Goal: Task Accomplishment & Management: Manage account settings

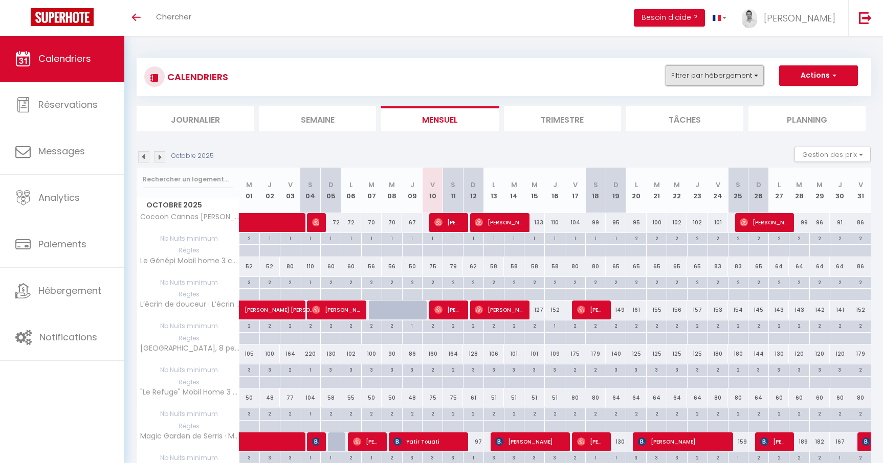
click at [712, 74] on button "Filtrer par hébergement" at bounding box center [714, 75] width 98 height 20
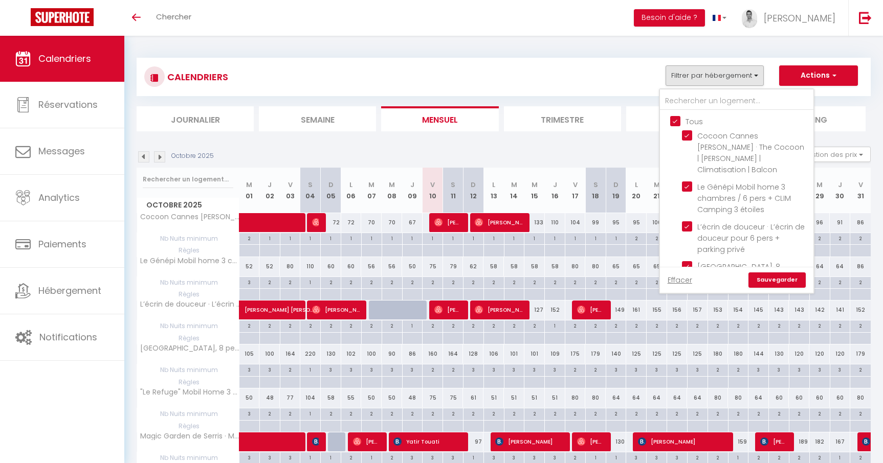
click at [676, 123] on input "Tous" at bounding box center [746, 121] width 153 height 10
checkbox input "false"
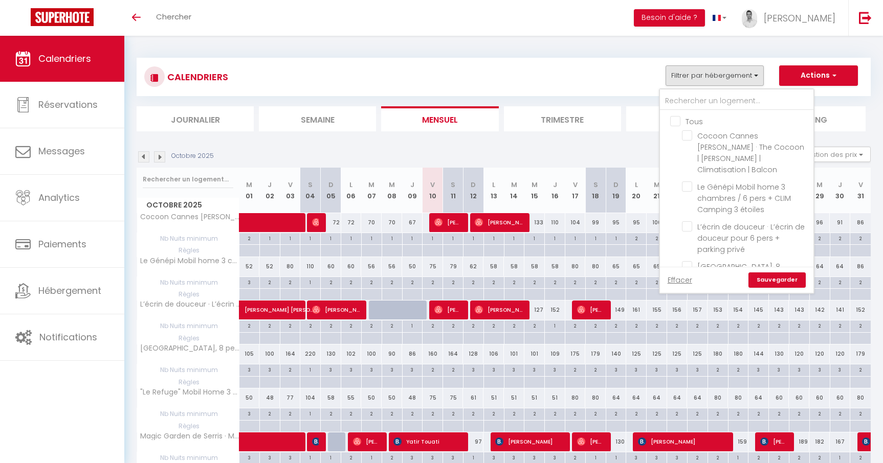
checkbox input "false"
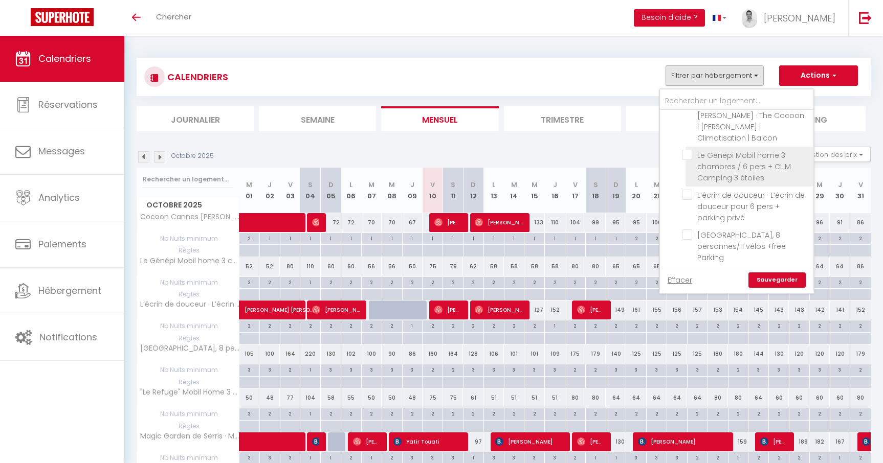
scroll to position [40, 0]
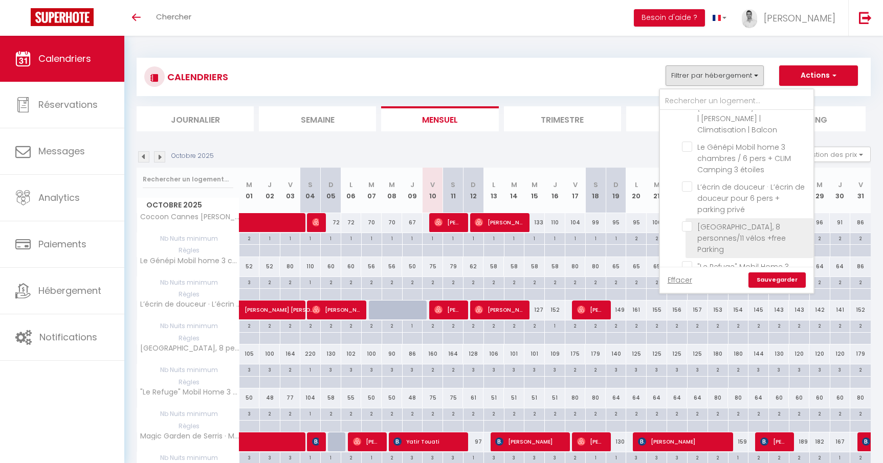
click at [687, 221] on input "[GEOGRAPHIC_DATA], 8 personnes/11 vélos +free Parking" at bounding box center [746, 226] width 128 height 10
checkbox input "true"
click at [770, 276] on link "Sauvegarder" at bounding box center [776, 280] width 57 height 15
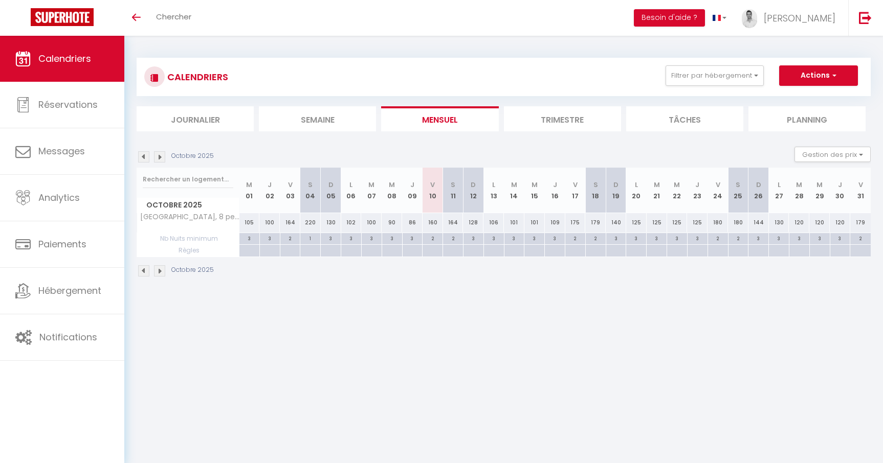
click at [555, 122] on li "Trimestre" at bounding box center [562, 118] width 117 height 25
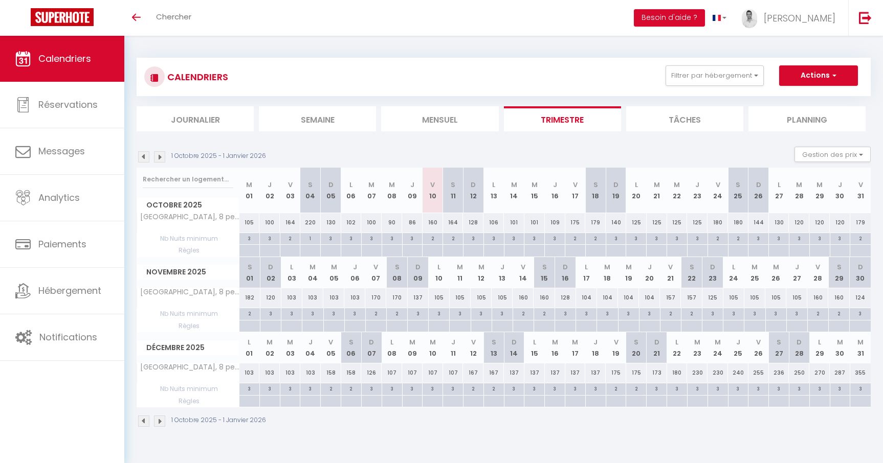
click at [434, 228] on div "160" at bounding box center [432, 222] width 20 height 19
type input "160"
type input "Ven 10 Octobre 2025"
type input "Sam 11 Octobre 2025"
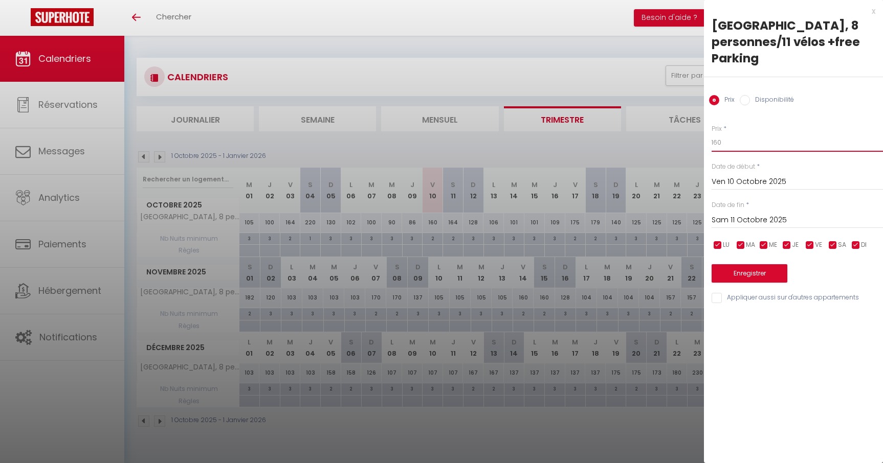
click at [736, 142] on input "160" at bounding box center [796, 142] width 171 height 18
type input "140"
click at [753, 268] on button "Enregistrer" at bounding box center [749, 273] width 76 height 18
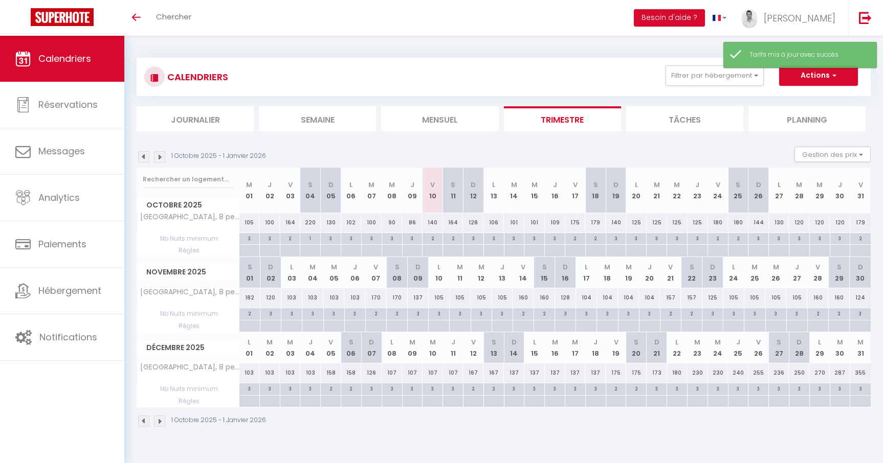
click at [453, 243] on div "2" at bounding box center [452, 239] width 20 height 12
type input "2"
type input "Sam 11 Octobre 2025"
type input "Dim 12 Octobre 2025"
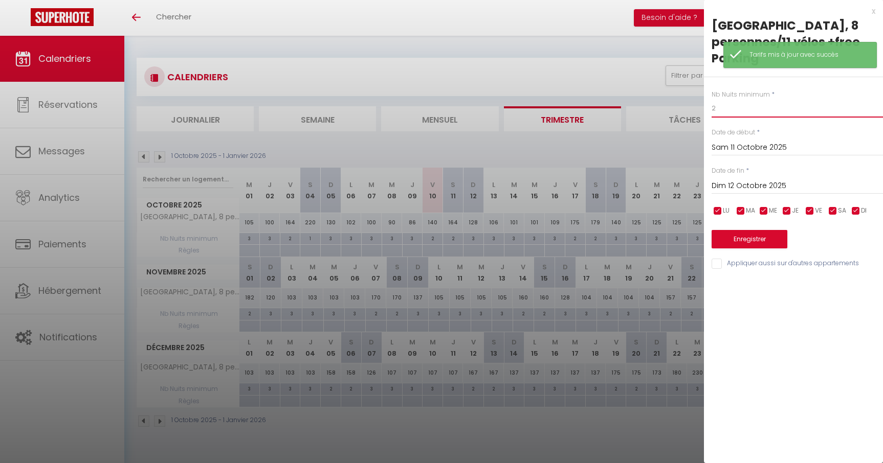
click at [739, 111] on input "2" at bounding box center [796, 108] width 171 height 18
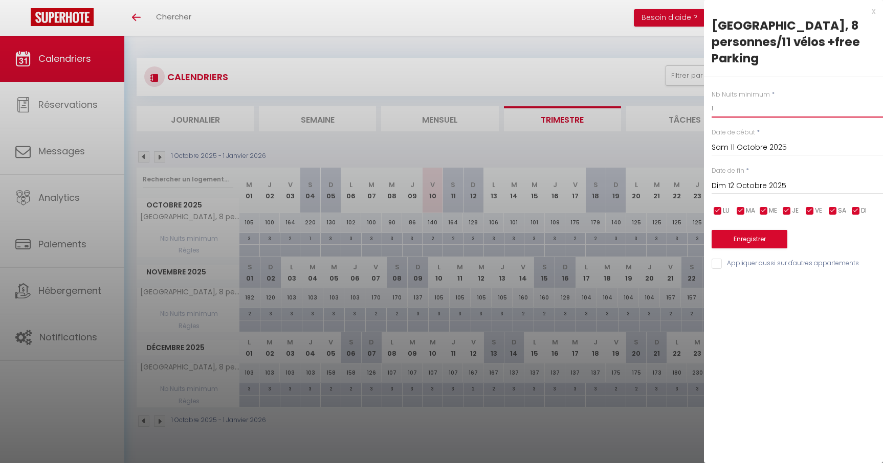
type input "1"
click at [746, 243] on button "Enregistrer" at bounding box center [749, 239] width 76 height 18
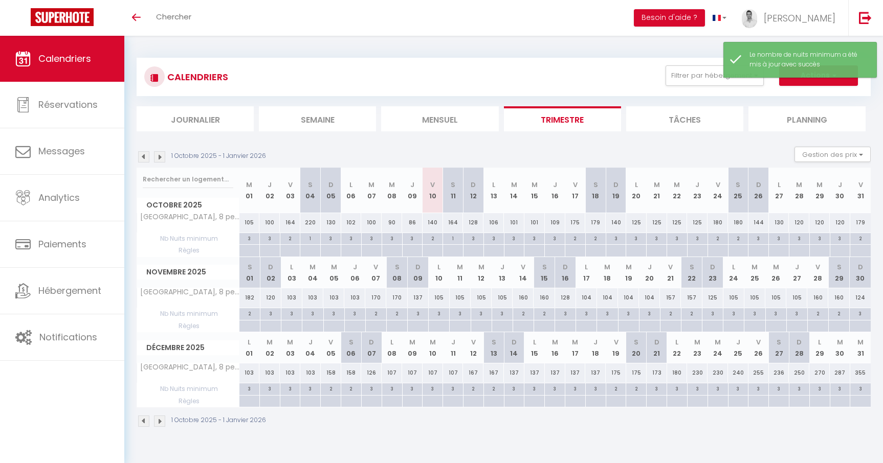
click at [456, 223] on div "164" at bounding box center [453, 222] width 20 height 19
type input "164"
type input "Sam 11 Octobre 2025"
type input "Dim 12 Octobre 2025"
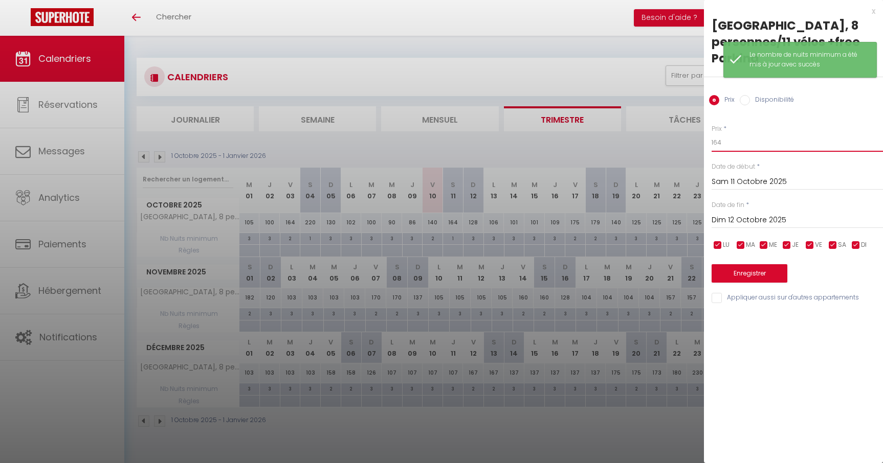
click at [736, 145] on input "164" at bounding box center [796, 142] width 171 height 18
type input "1"
type input "270"
click at [747, 265] on button "Enregistrer" at bounding box center [749, 273] width 76 height 18
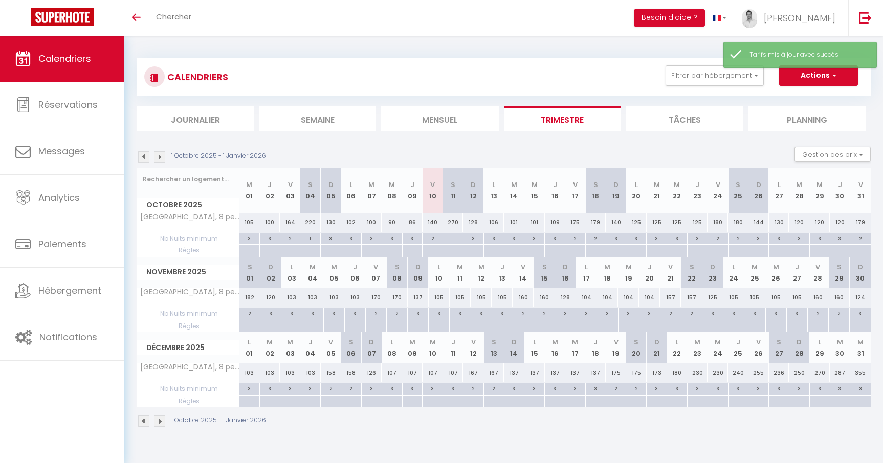
click at [473, 237] on div "3" at bounding box center [473, 238] width 20 height 10
type input "3"
type input "Dim 12 Octobre 2025"
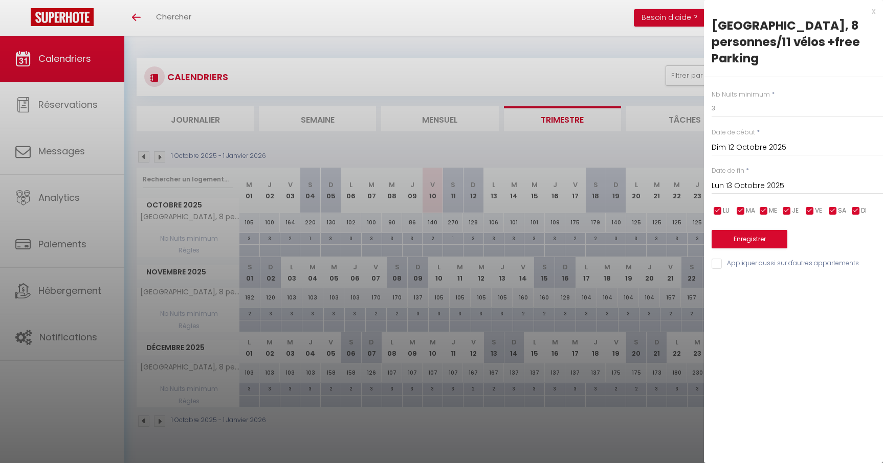
click at [740, 188] on input "Lun 13 Octobre 2025" at bounding box center [796, 186] width 171 height 13
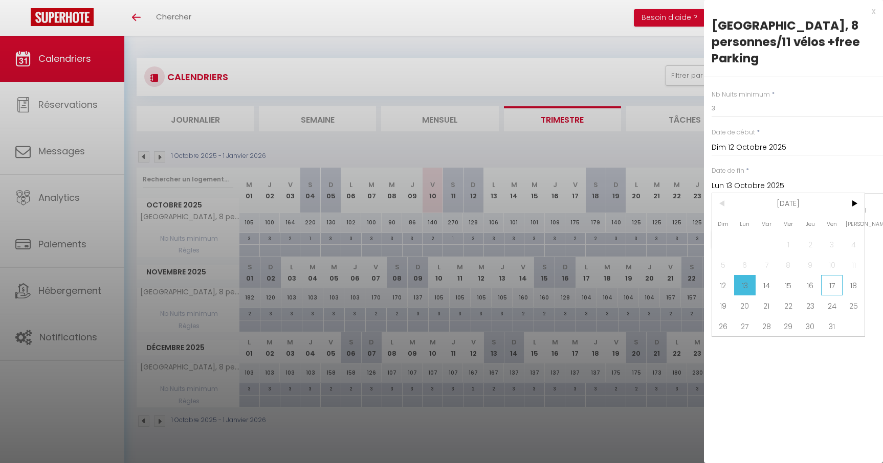
click at [831, 279] on span "17" at bounding box center [832, 285] width 22 height 20
type input "Ven 17 Octobre 2025"
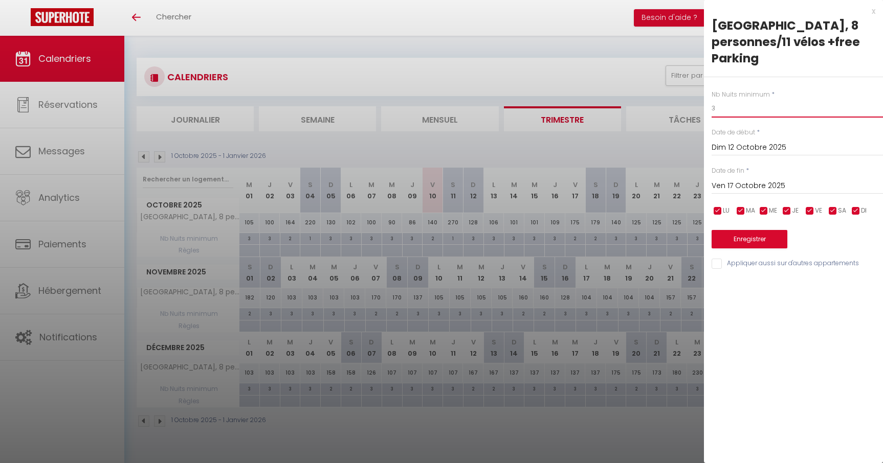
click at [740, 114] on input "3" at bounding box center [796, 108] width 171 height 18
type input "2"
click at [757, 236] on button "Enregistrer" at bounding box center [749, 239] width 76 height 18
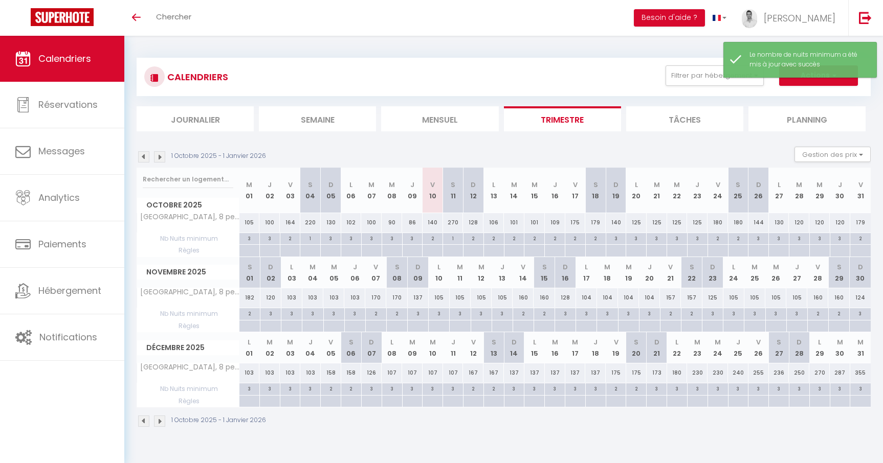
click at [508, 224] on div "101" at bounding box center [514, 222] width 20 height 19
type input "101"
type input "Mar 14 Octobre 2025"
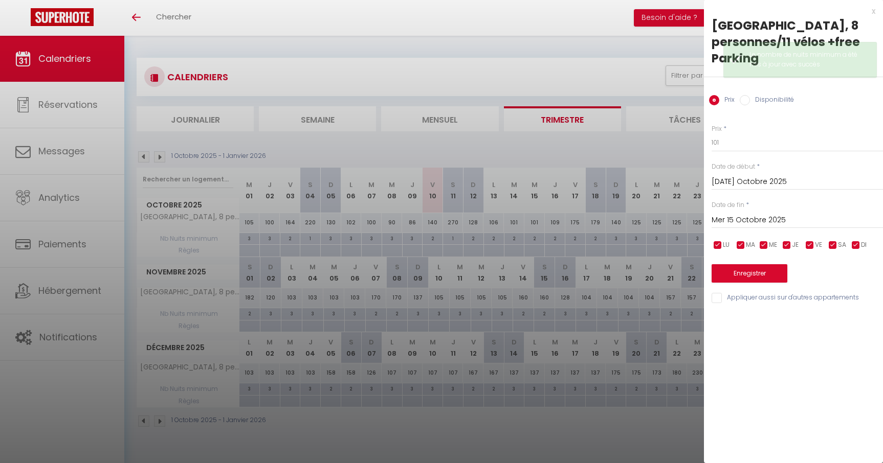
click at [765, 223] on input "Mer 15 Octobre 2025" at bounding box center [796, 220] width 171 height 13
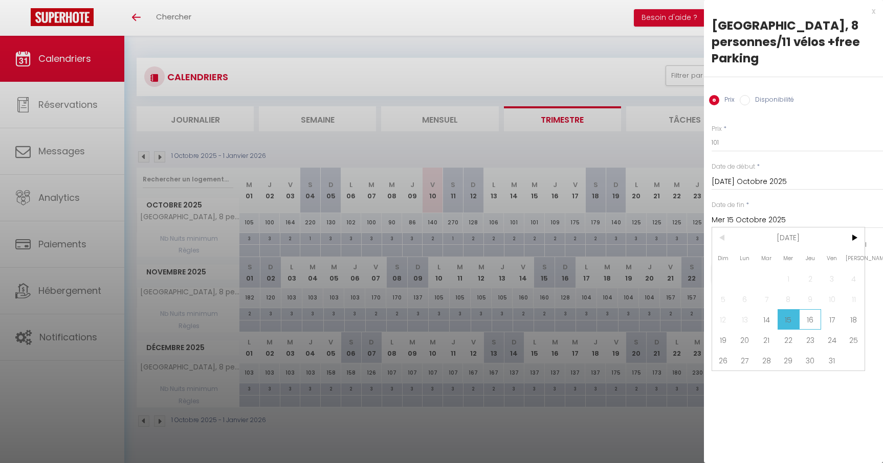
click at [819, 321] on span "16" at bounding box center [810, 319] width 22 height 20
type input "Jeu 16 Octobre 2025"
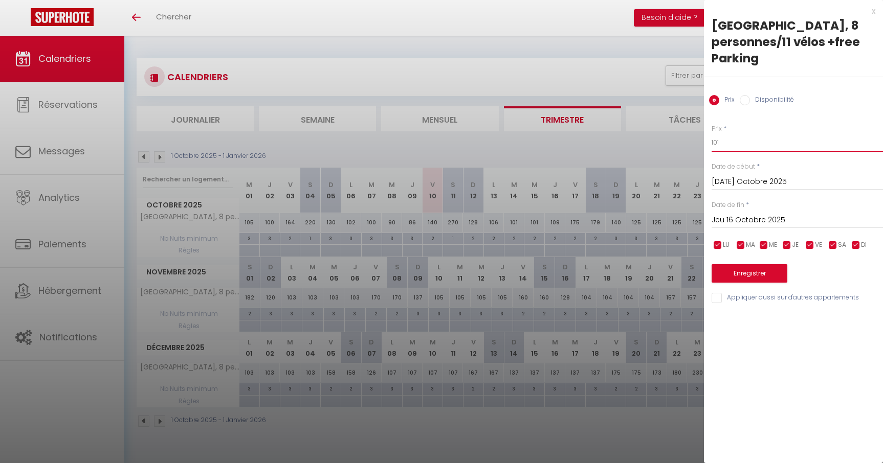
click at [748, 148] on input "101" at bounding box center [796, 142] width 171 height 18
type input "108"
click at [746, 272] on button "Enregistrer" at bounding box center [749, 273] width 76 height 18
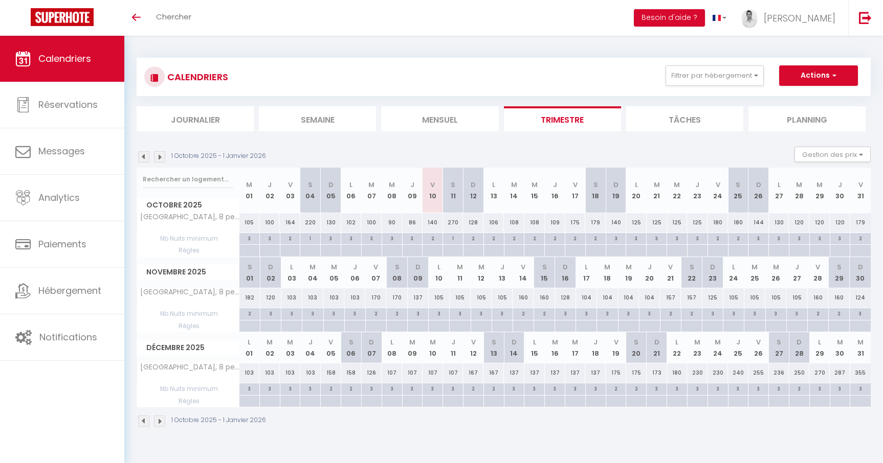
click at [701, 223] on div "125" at bounding box center [697, 222] width 20 height 19
type input "125"
type input "Jeu 23 Octobre 2025"
type input "Ven 24 Octobre 2025"
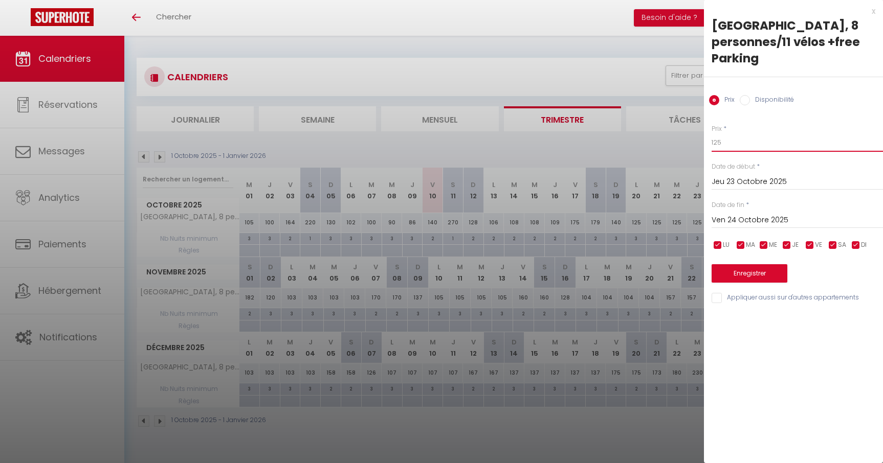
click at [732, 148] on input "125" at bounding box center [796, 142] width 171 height 18
type input "120"
click at [750, 275] on button "Enregistrer" at bounding box center [749, 273] width 76 height 18
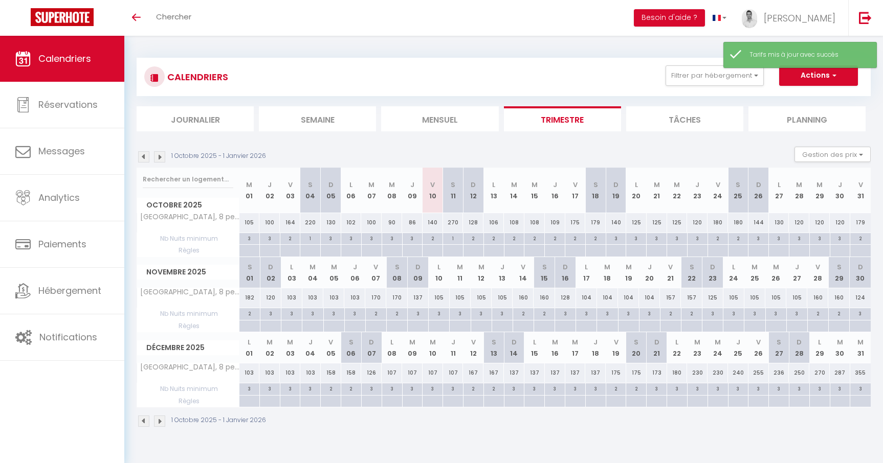
click at [556, 238] on div "2" at bounding box center [555, 238] width 20 height 10
type input "2"
type input "Jeu 16 Octobre 2025"
type input "Ven 17 Octobre 2025"
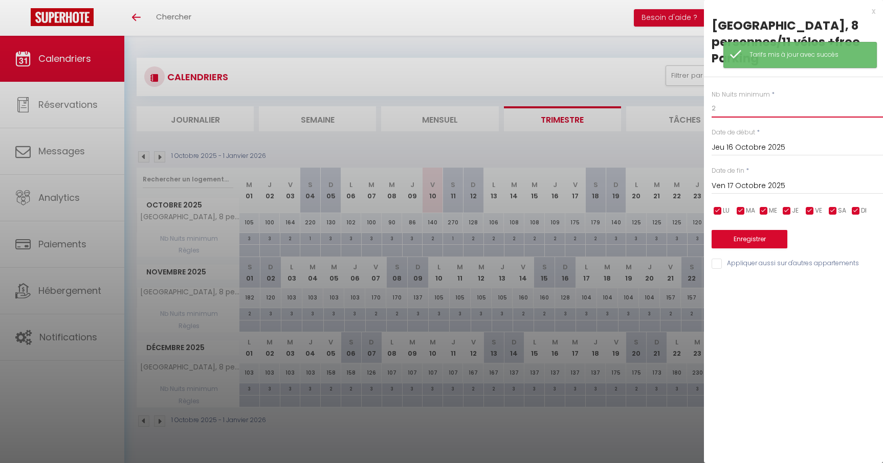
click at [723, 105] on input "2" at bounding box center [796, 108] width 171 height 18
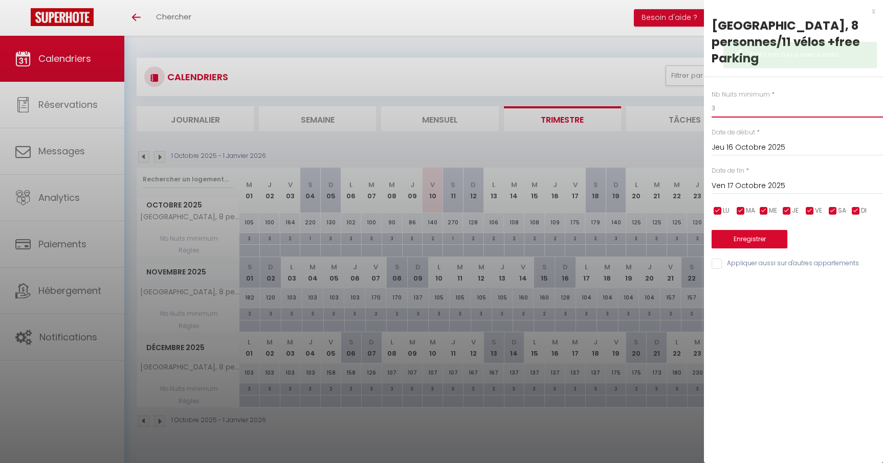
type input "3"
click at [747, 231] on button "Enregistrer" at bounding box center [749, 239] width 76 height 18
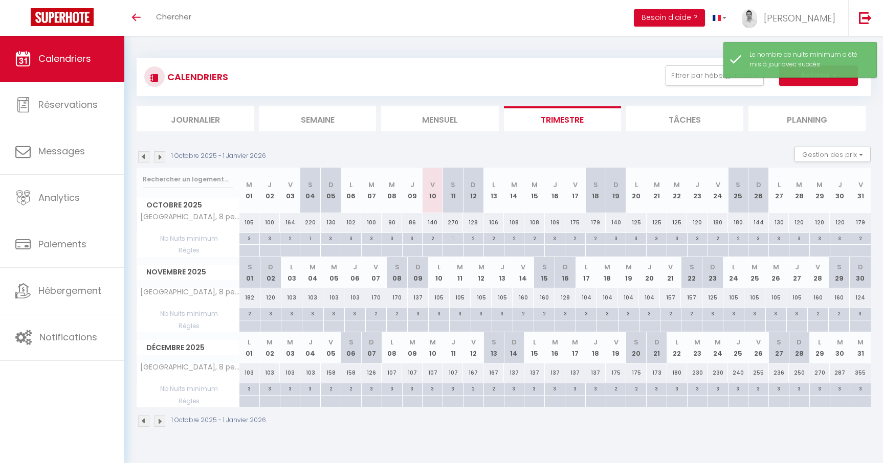
click at [556, 220] on div "109" at bounding box center [555, 222] width 20 height 19
type input "109"
type input "Jeu 16 Octobre 2025"
type input "Ven 17 Octobre 2025"
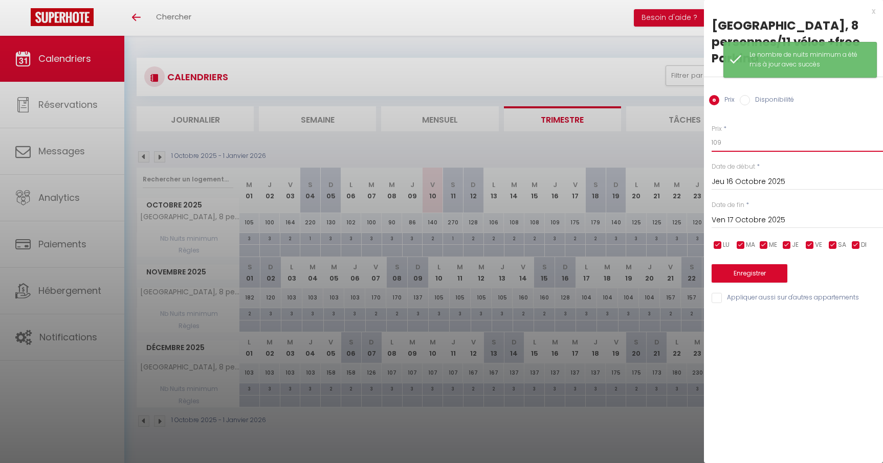
click at [756, 137] on input "109" at bounding box center [796, 142] width 171 height 18
type input "120"
click at [754, 270] on button "Enregistrer" at bounding box center [749, 273] width 76 height 18
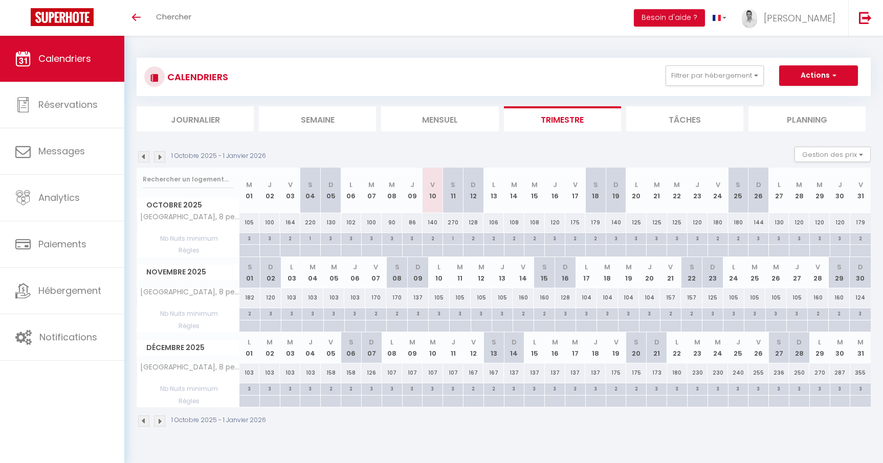
click at [575, 221] on div "175" at bounding box center [575, 222] width 20 height 19
type input "175"
type input "Ven 17 Octobre 2025"
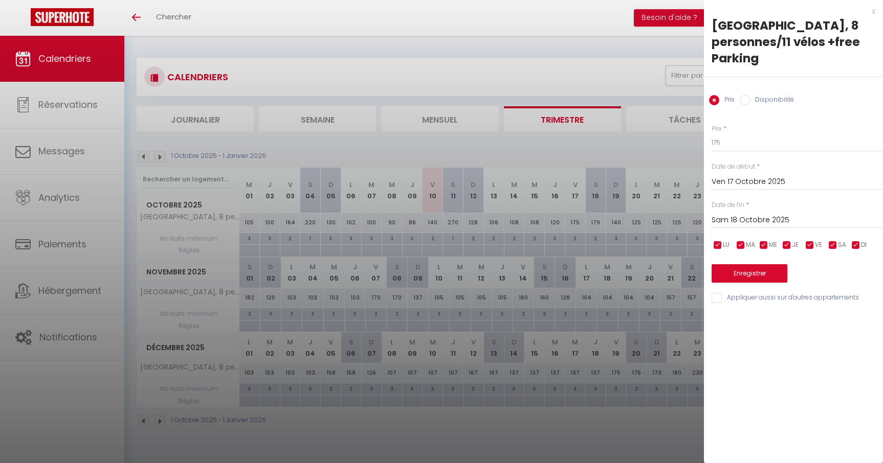
click at [764, 224] on input "Sam 18 Octobre 2025" at bounding box center [796, 220] width 171 height 13
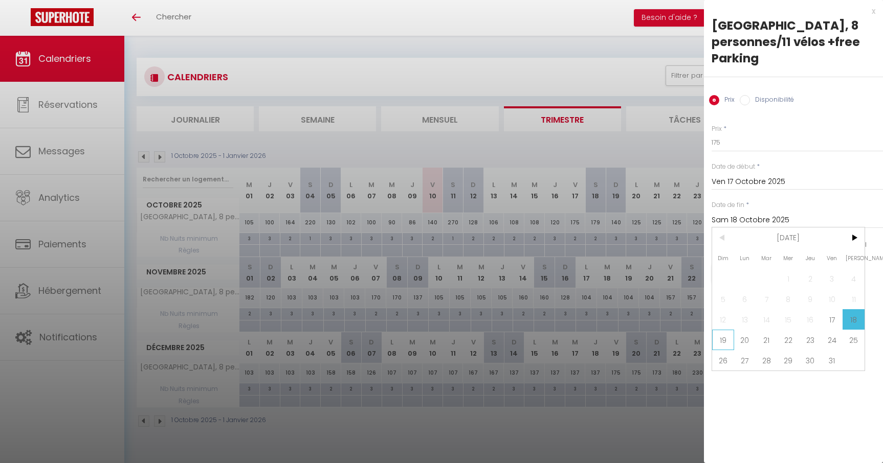
click at [722, 340] on span "19" at bounding box center [723, 340] width 22 height 20
type input "Dim 19 Octobre 2025"
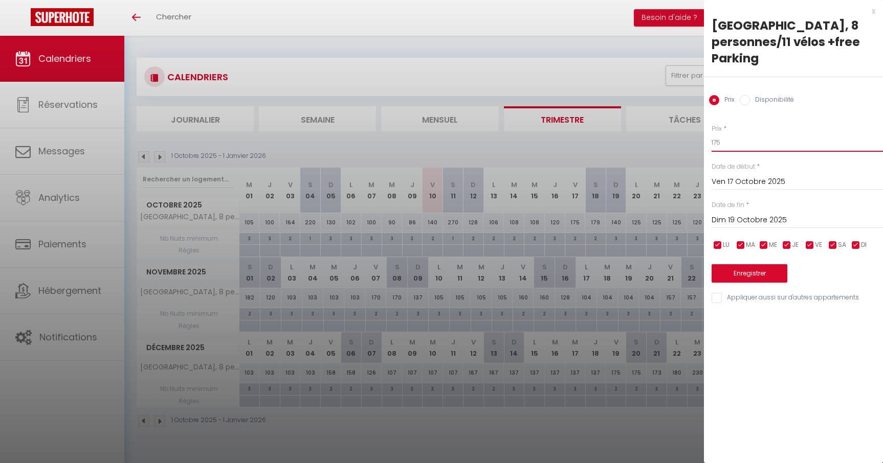
click at [726, 141] on input "175" at bounding box center [796, 142] width 171 height 18
type input "165"
click at [744, 276] on button "Enregistrer" at bounding box center [749, 273] width 76 height 18
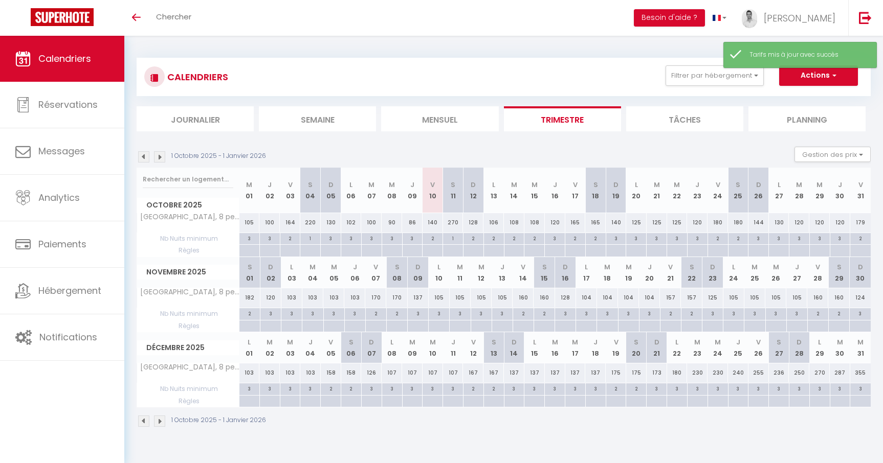
click at [617, 224] on div "140" at bounding box center [616, 222] width 20 height 19
type input "140"
type input "Dim 19 Octobre 2025"
type input "Lun 20 Octobre 2025"
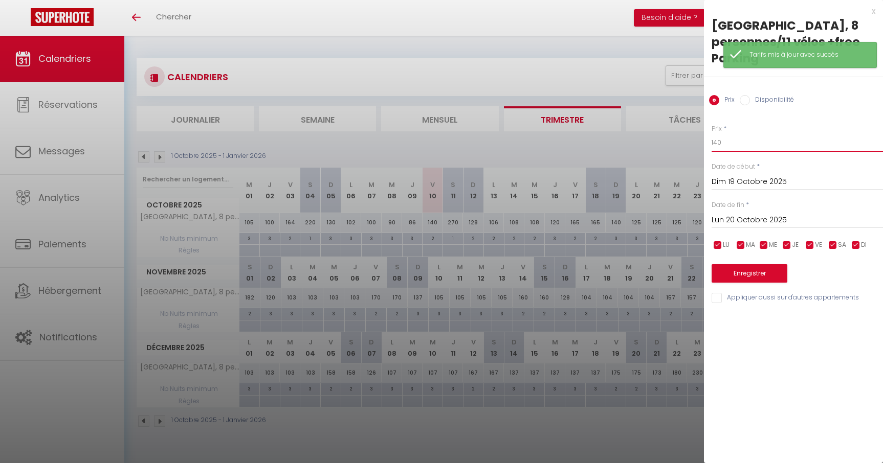
click at [741, 140] on input "140" at bounding box center [796, 142] width 171 height 18
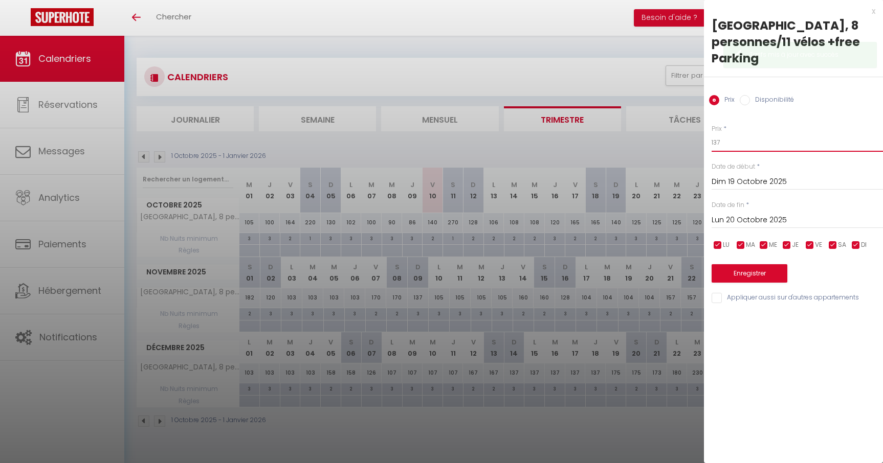
type input "137"
click at [760, 279] on button "Enregistrer" at bounding box center [749, 273] width 76 height 18
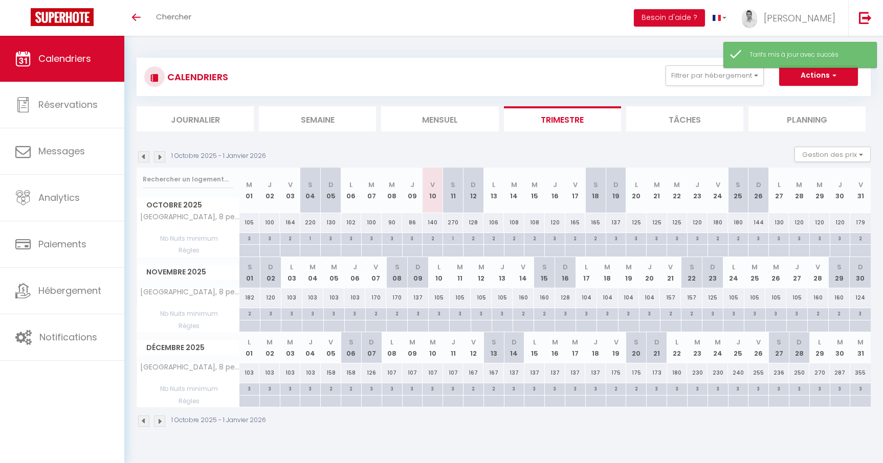
click at [576, 223] on div "165" at bounding box center [575, 222] width 20 height 19
type input "165"
type input "Ven 17 Octobre 2025"
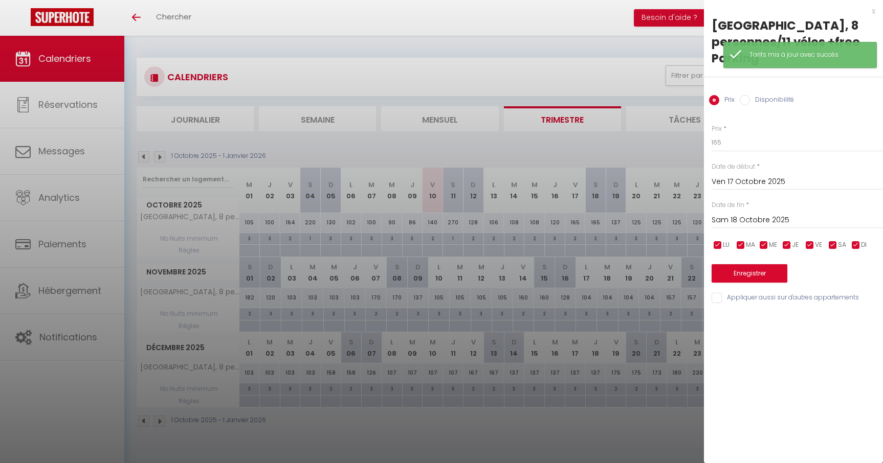
click at [750, 216] on input "Sam 18 Octobre 2025" at bounding box center [796, 220] width 171 height 13
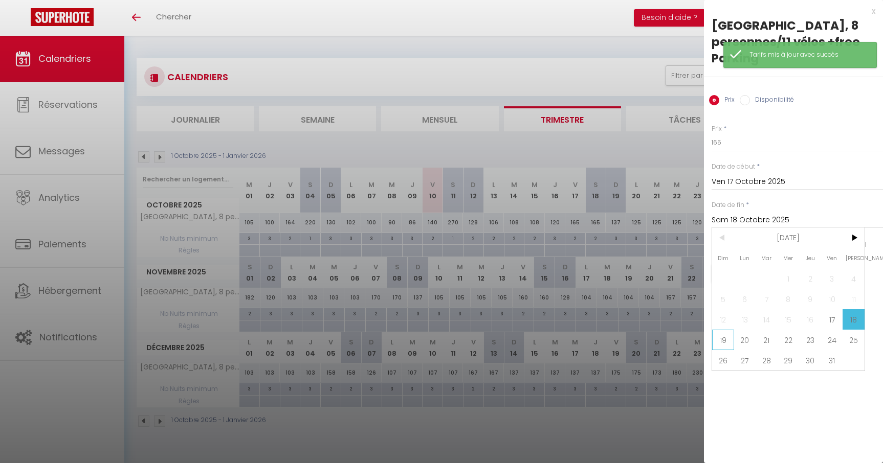
click at [730, 333] on span "19" at bounding box center [723, 340] width 22 height 20
type input "Dim 19 Octobre 2025"
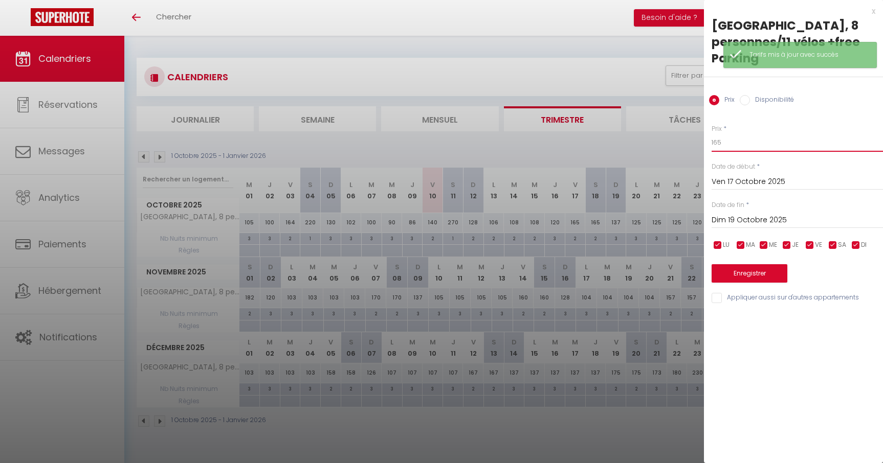
click at [726, 145] on input "165" at bounding box center [796, 142] width 171 height 18
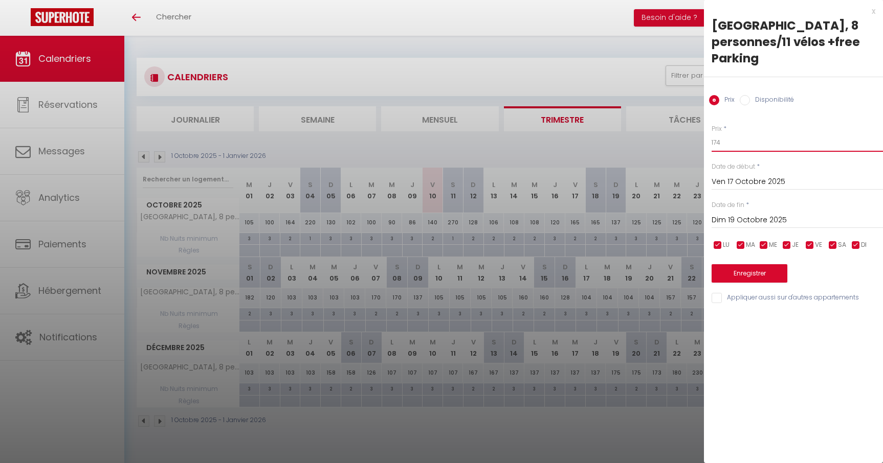
type input "174"
click at [750, 274] on button "Enregistrer" at bounding box center [749, 273] width 76 height 18
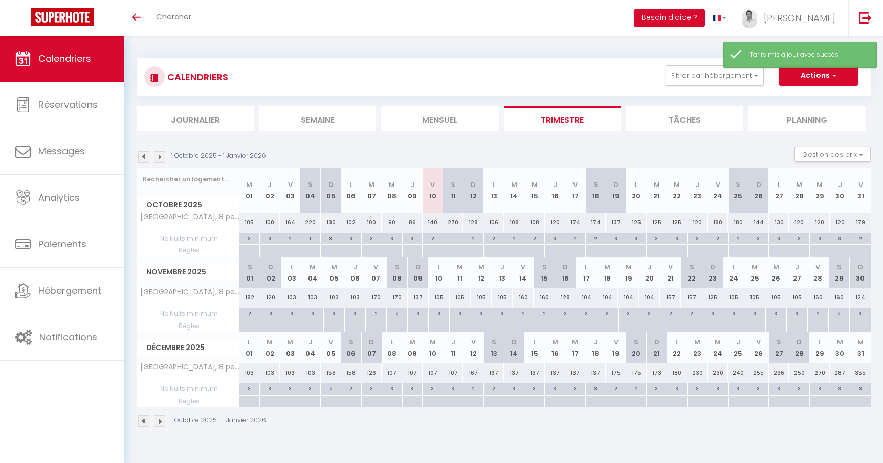
click at [616, 221] on div "137" at bounding box center [616, 222] width 20 height 19
type input "137"
type input "Dim 19 Octobre 2025"
type input "Lun 20 Octobre 2025"
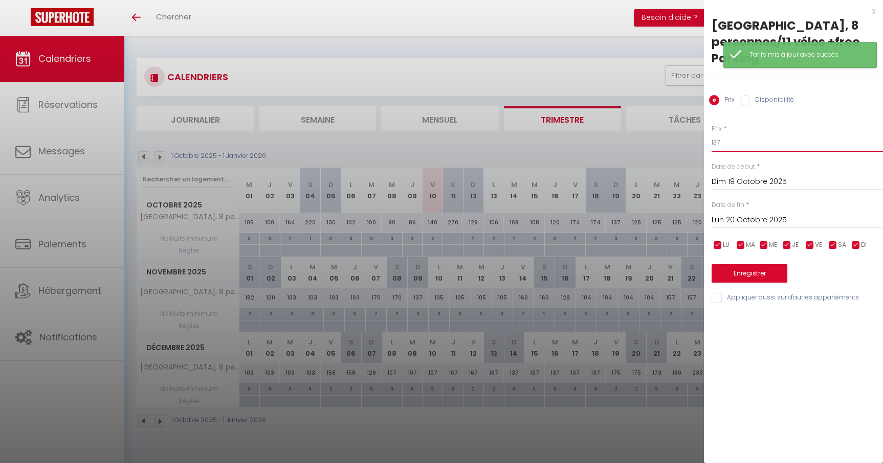
click at [733, 141] on input "137" at bounding box center [796, 142] width 171 height 18
type input "143"
click at [748, 280] on button "Enregistrer" at bounding box center [749, 273] width 76 height 18
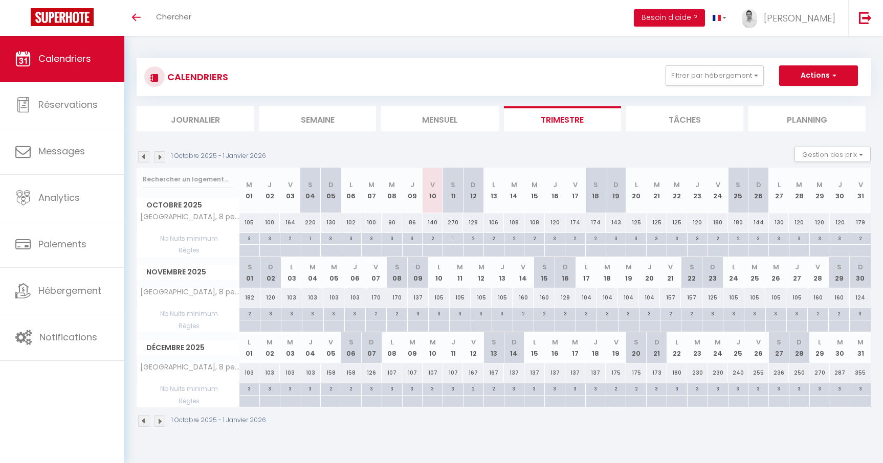
click at [513, 373] on div "137" at bounding box center [514, 373] width 20 height 19
type input "137"
type input "Dim 14 Décembre 2025"
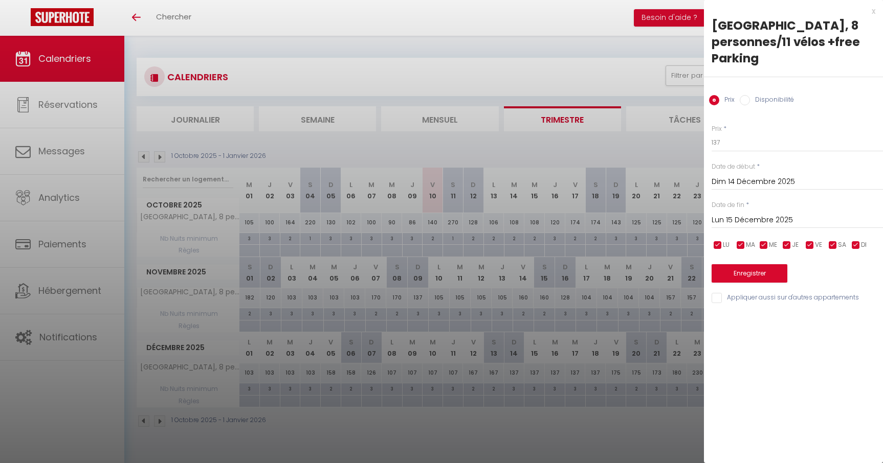
click at [742, 218] on input "Lun 15 Décembre 2025" at bounding box center [796, 220] width 171 height 13
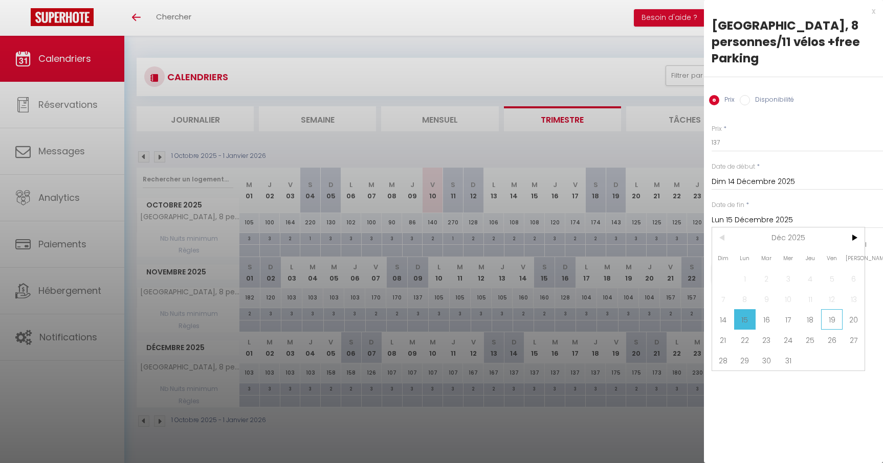
click at [835, 318] on span "19" at bounding box center [832, 319] width 22 height 20
type input "Ven 19 Décembre 2025"
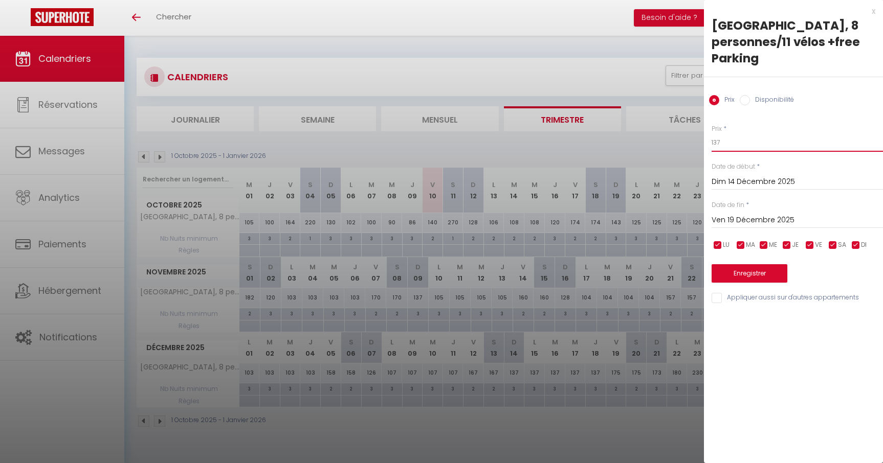
click at [736, 140] on input "137" at bounding box center [796, 142] width 171 height 18
type input "134"
click at [765, 275] on button "Enregistrer" at bounding box center [749, 273] width 76 height 18
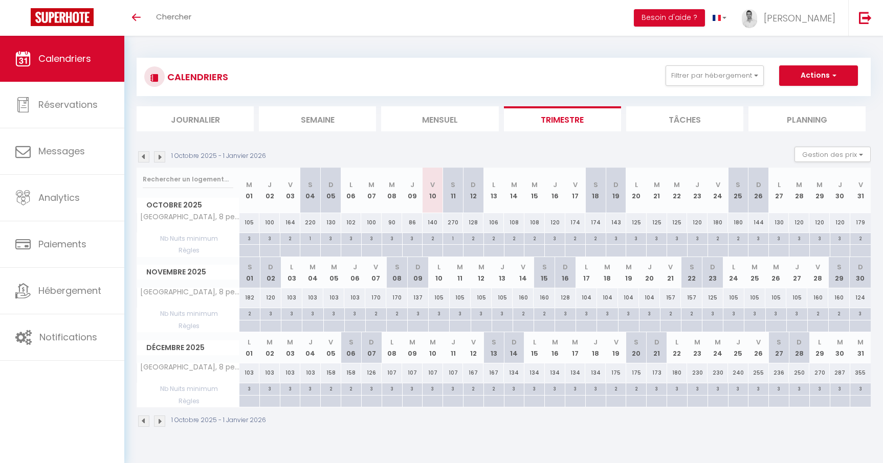
click at [161, 420] on img at bounding box center [159, 421] width 11 height 11
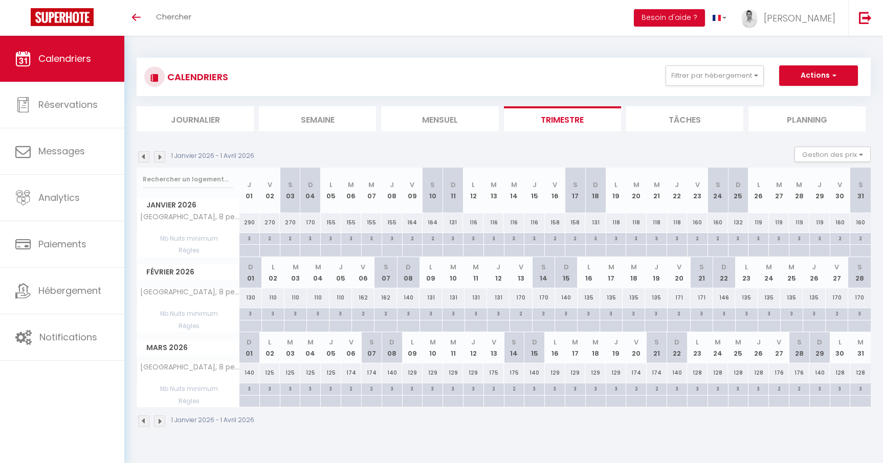
click at [330, 225] on div "155" at bounding box center [331, 222] width 20 height 19
type input "155"
type input "Lun 05 Janvier 2026"
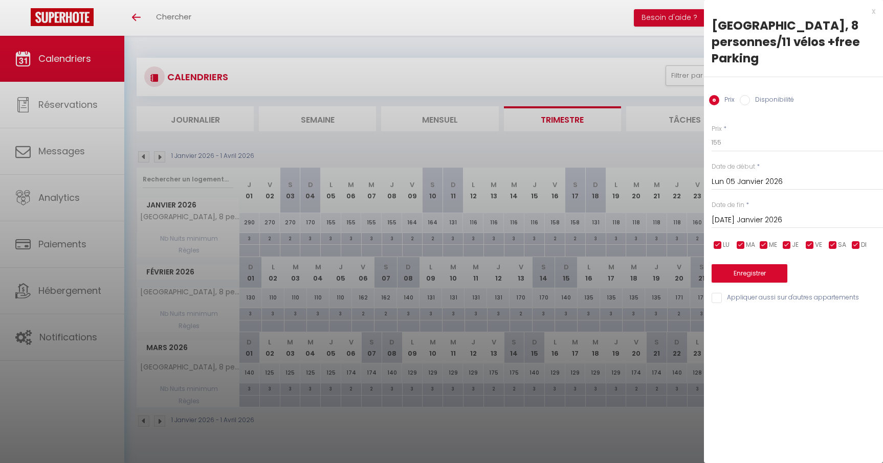
click at [756, 220] on input "Mar 06 Janvier 2026" at bounding box center [796, 220] width 171 height 13
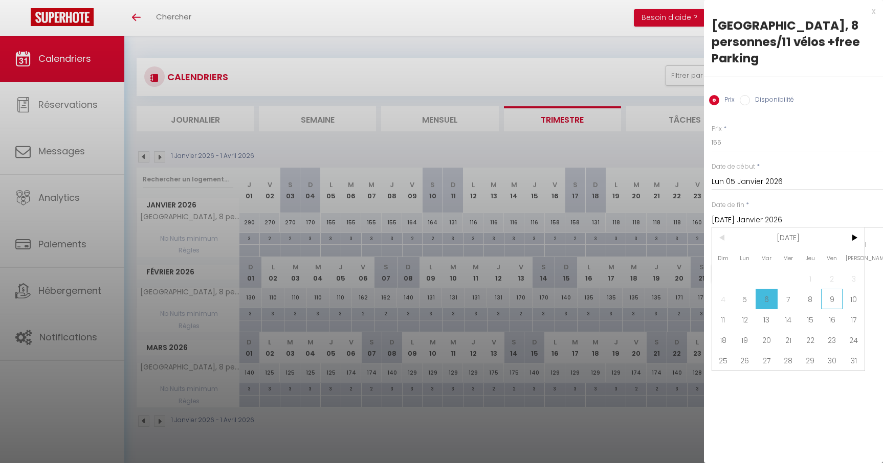
click at [831, 298] on span "9" at bounding box center [832, 299] width 22 height 20
type input "Ven 09 Janvier 2026"
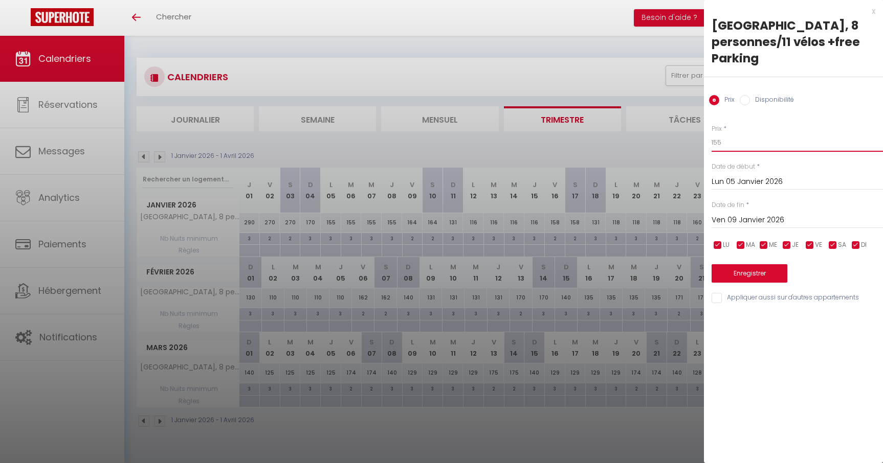
click at [739, 143] on input "155" at bounding box center [796, 142] width 171 height 18
type input "150"
click at [738, 272] on button "Enregistrer" at bounding box center [749, 273] width 76 height 18
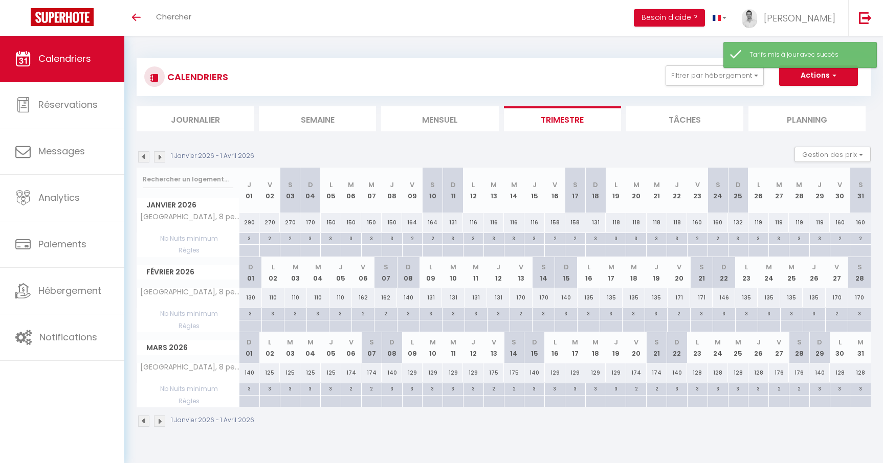
click at [312, 220] on div "170" at bounding box center [310, 222] width 20 height 19
type input "170"
type input "Dim 04 Janvier 2026"
type input "Lun 05 Janvier 2026"
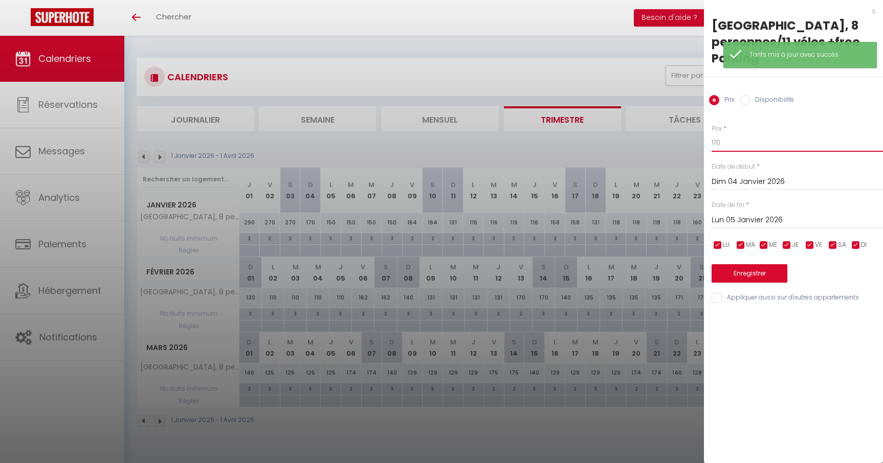
click at [756, 142] on input "170" at bounding box center [796, 142] width 171 height 18
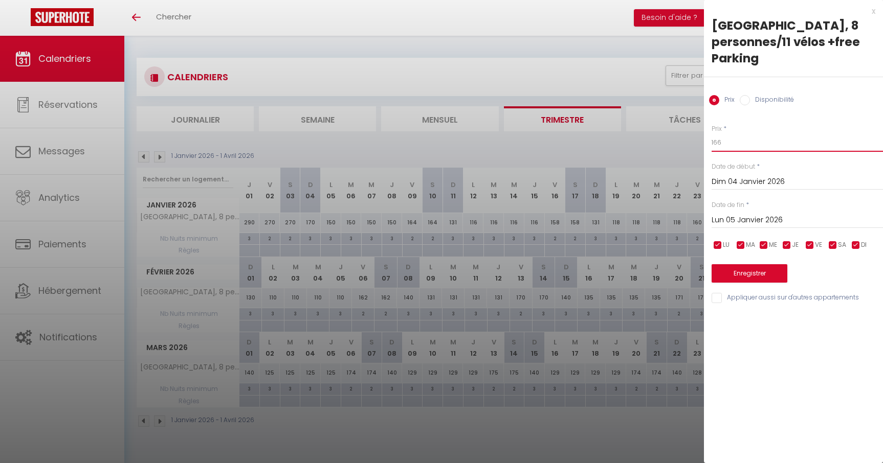
type input "166"
click at [758, 278] on button "Enregistrer" at bounding box center [749, 273] width 76 height 18
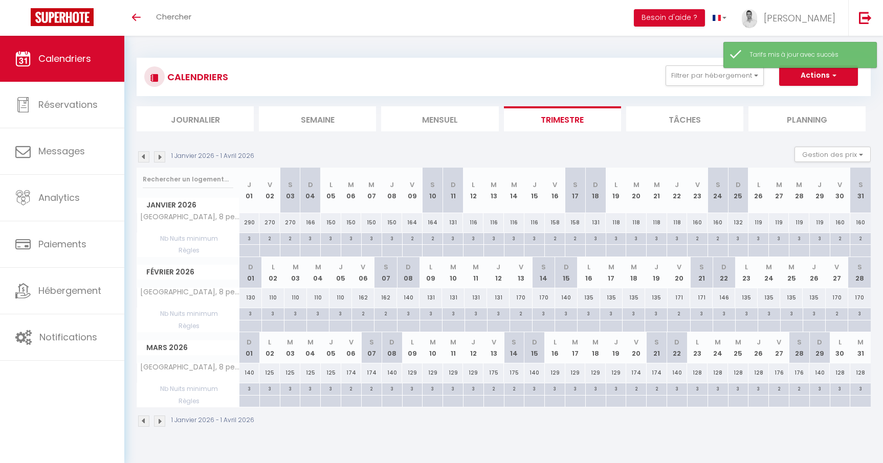
click at [455, 220] on div "131" at bounding box center [453, 222] width 20 height 19
type input "131"
type input "Dim 11 Janvier 2026"
type input "Lun 12 Janvier 2026"
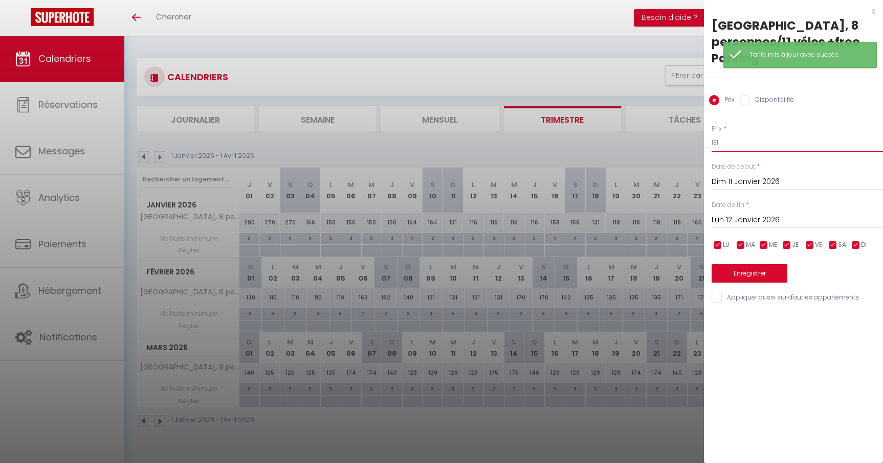
click at [763, 144] on input "131" at bounding box center [796, 142] width 171 height 18
type input "130"
click at [743, 277] on button "Enregistrer" at bounding box center [749, 273] width 76 height 18
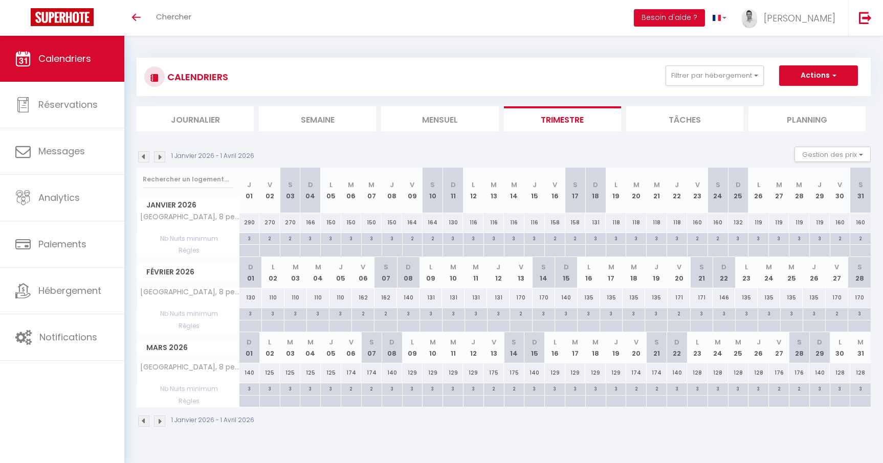
click at [363, 299] on div "162" at bounding box center [363, 297] width 23 height 19
type input "162"
type input "Ven 06 Février 2026"
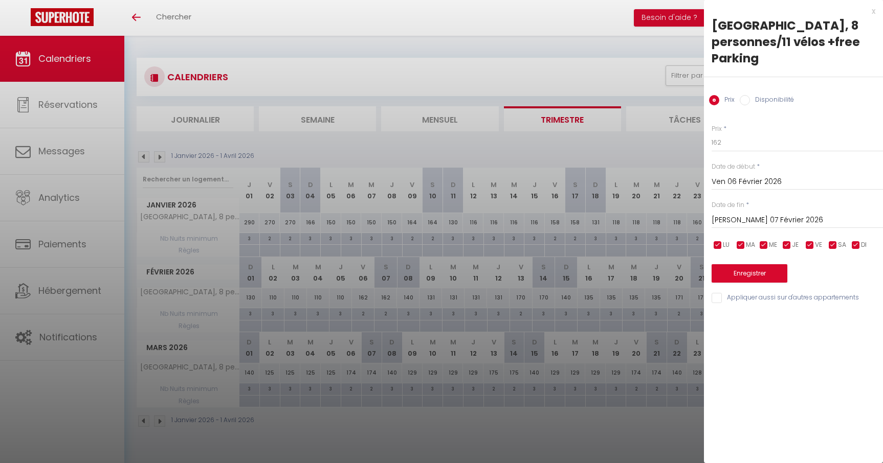
click at [735, 220] on input "Sam 07 Février 2026" at bounding box center [796, 220] width 171 height 13
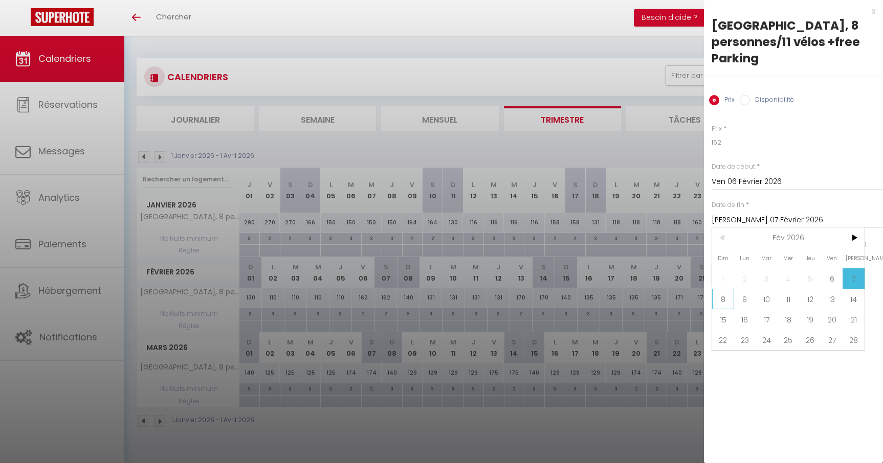
click at [720, 300] on span "8" at bounding box center [723, 299] width 22 height 20
type input "Dim 08 Février 2026"
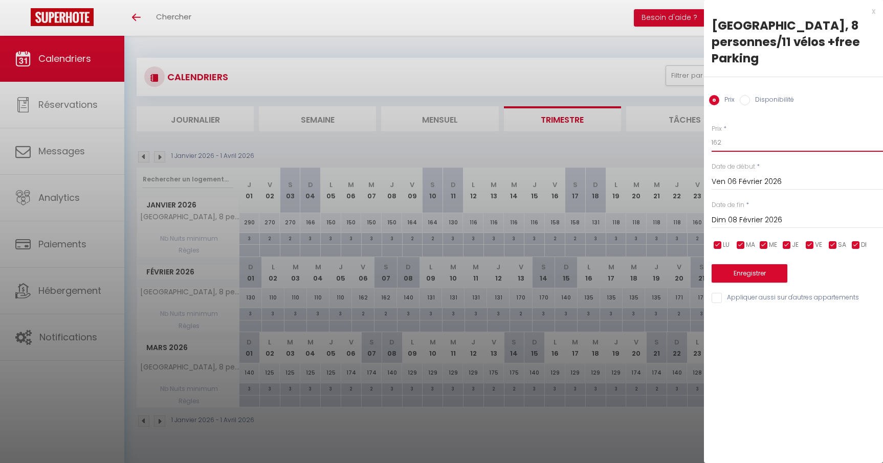
click at [726, 140] on input "162" at bounding box center [796, 142] width 171 height 18
type input "160"
click at [753, 270] on button "Enregistrer" at bounding box center [749, 273] width 76 height 18
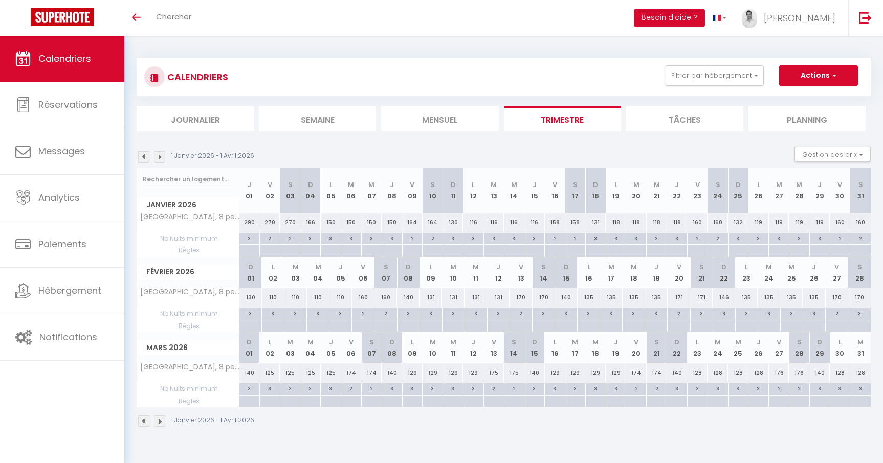
click at [413, 301] on div "140" at bounding box center [408, 297] width 23 height 19
type input "140"
type input "Dim 08 Février 2026"
type input "Lun 09 Février 2026"
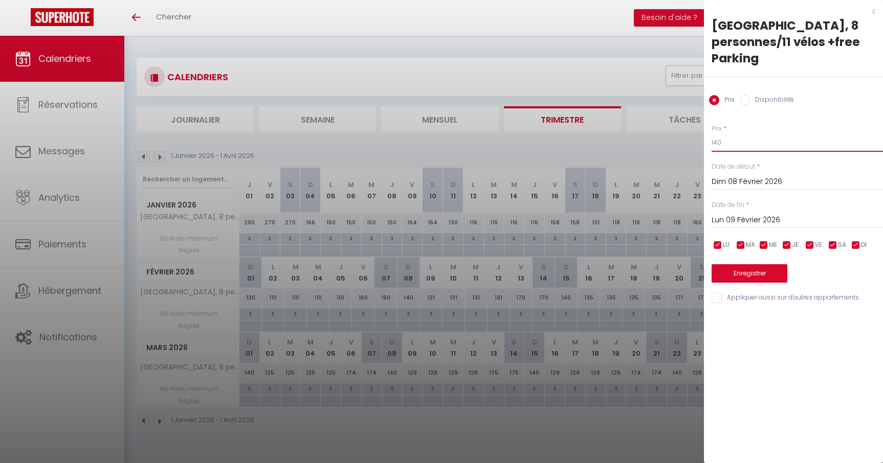
click at [778, 145] on input "140" at bounding box center [796, 142] width 171 height 18
type input "137"
click at [773, 275] on button "Enregistrer" at bounding box center [749, 273] width 76 height 18
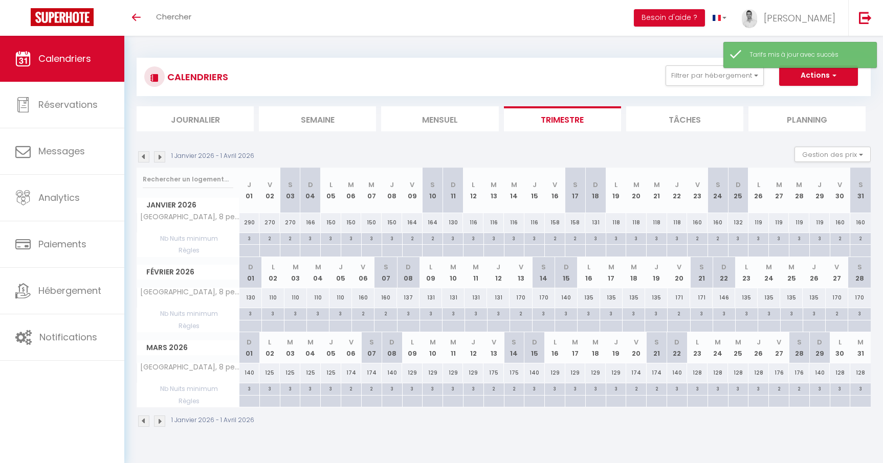
click at [432, 298] on div "131" at bounding box center [430, 297] width 23 height 19
type input "131"
type input "Lun 09 Février 2026"
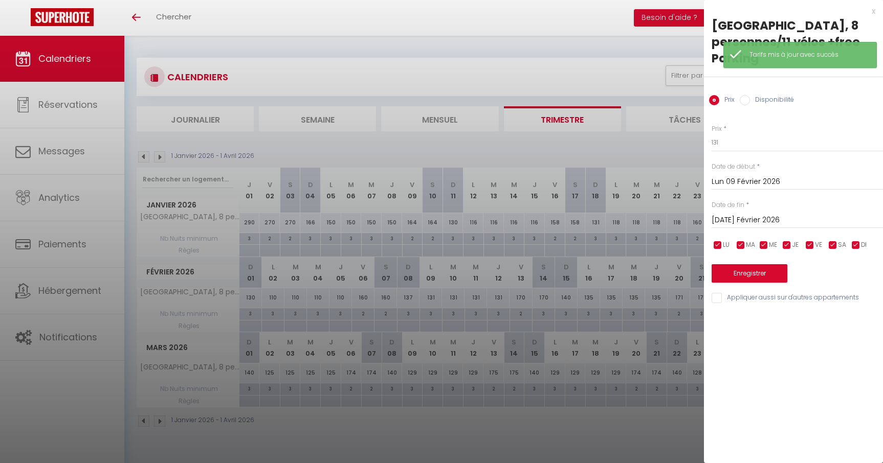
click at [756, 220] on input "Mar 10 Février 2026" at bounding box center [796, 220] width 171 height 13
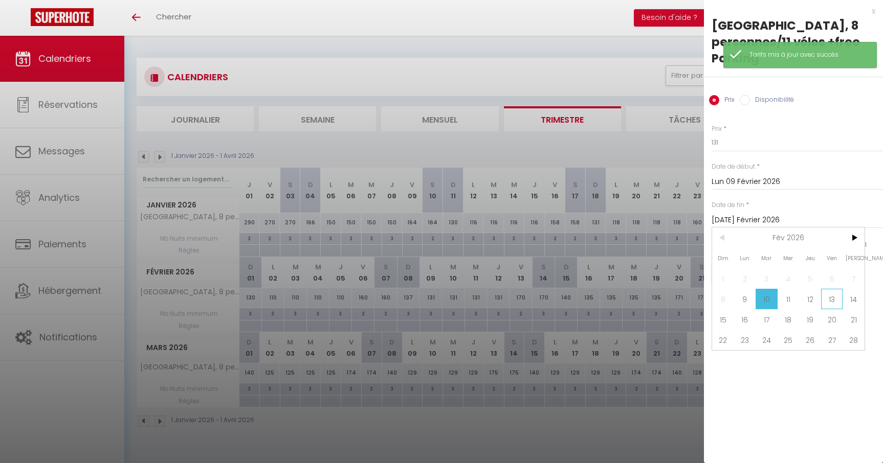
click at [833, 298] on span "13" at bounding box center [832, 299] width 22 height 20
type input "Ven 13 Février 2026"
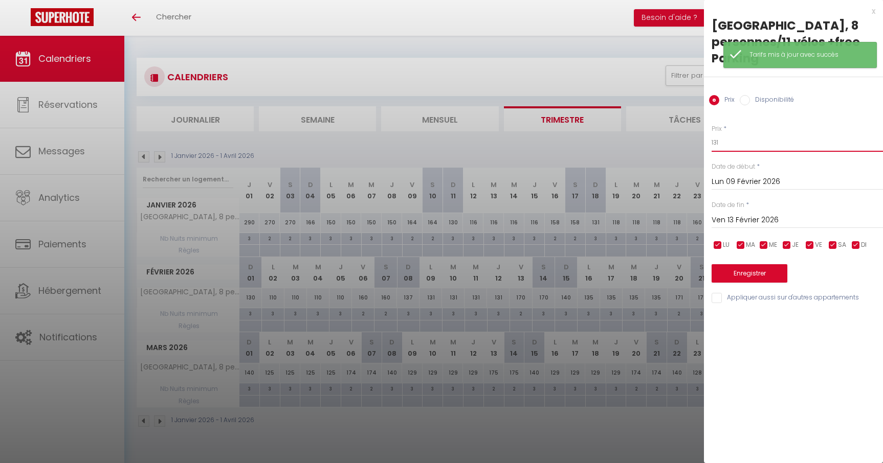
click at [727, 140] on input "131" at bounding box center [796, 142] width 171 height 18
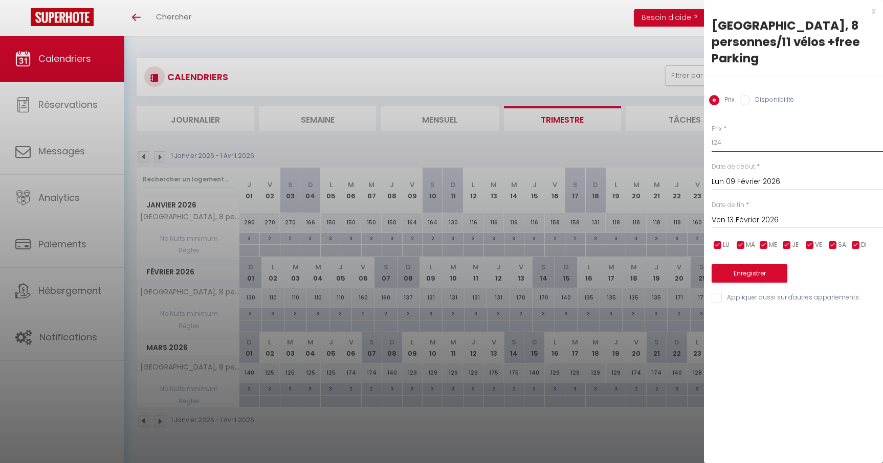
type input "124"
click at [759, 270] on button "Enregistrer" at bounding box center [749, 273] width 76 height 18
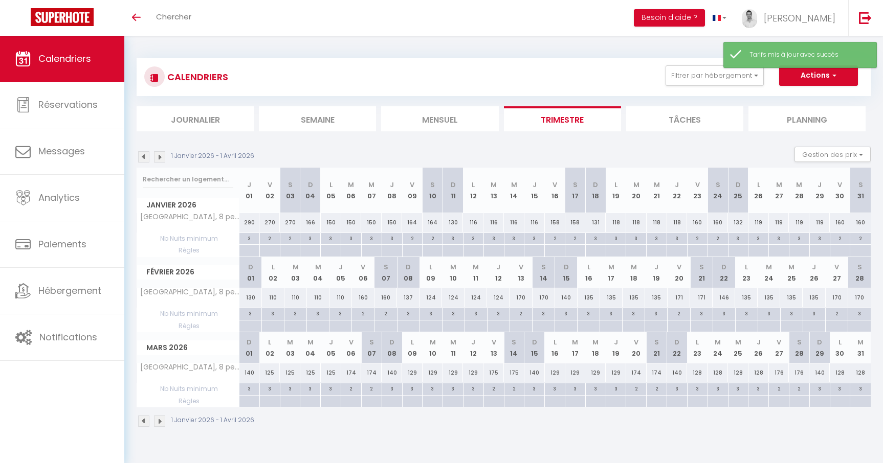
click at [590, 297] on div "135" at bounding box center [588, 297] width 23 height 19
type input "135"
type input "Lun 16 Février 2026"
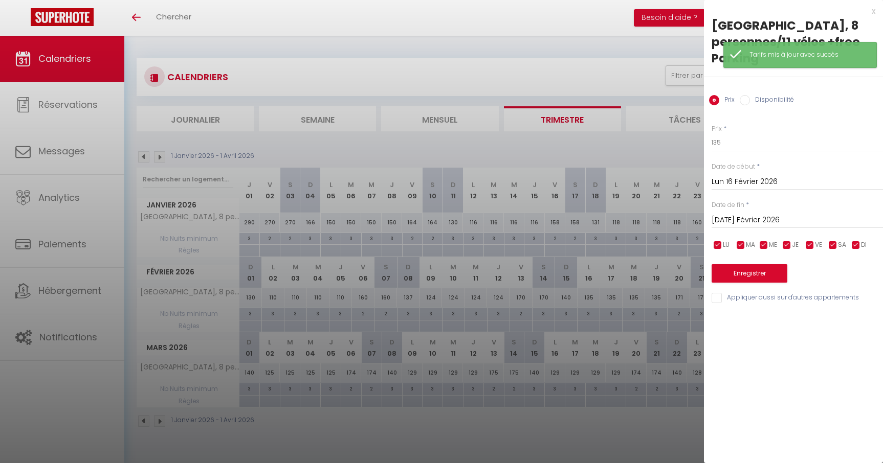
click at [754, 221] on input "Mar 17 Février 2026" at bounding box center [796, 220] width 171 height 13
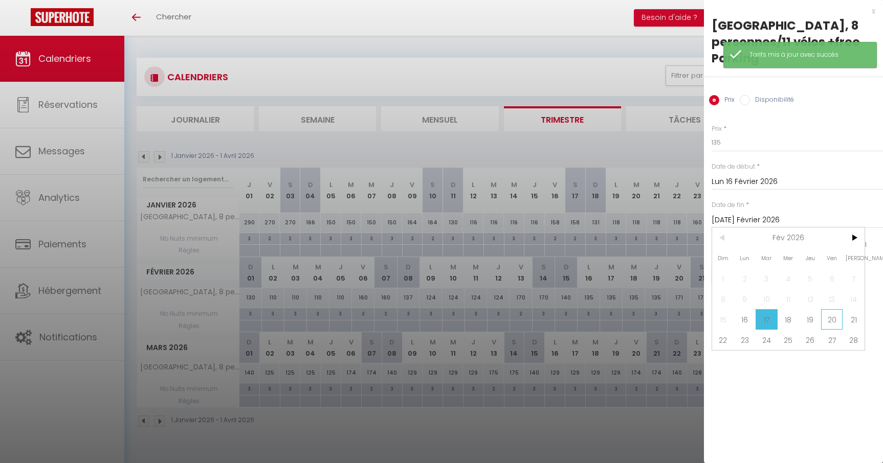
click at [824, 321] on span "20" at bounding box center [832, 319] width 22 height 20
type input "Ven 20 Février 2026"
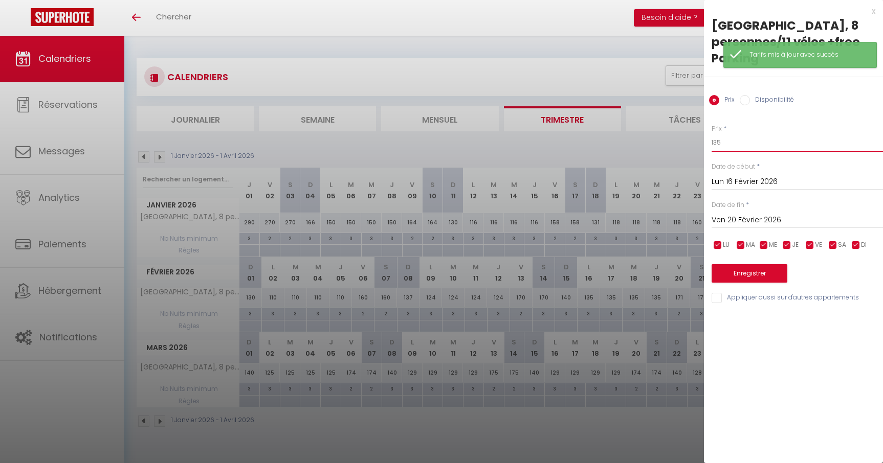
click at [733, 139] on input "135" at bounding box center [796, 142] width 171 height 18
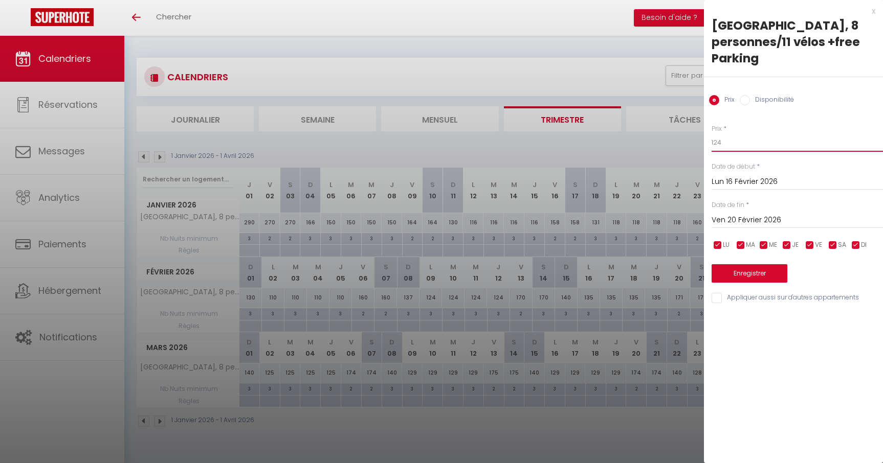
type input "124"
click at [752, 274] on button "Enregistrer" at bounding box center [749, 273] width 76 height 18
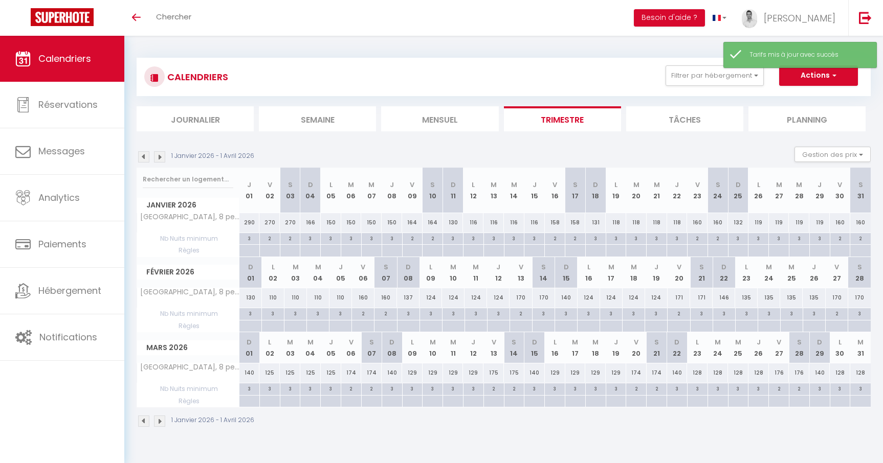
click at [743, 301] on div "135" at bounding box center [746, 297] width 23 height 19
type input "135"
type input "Lun 23 Février 2026"
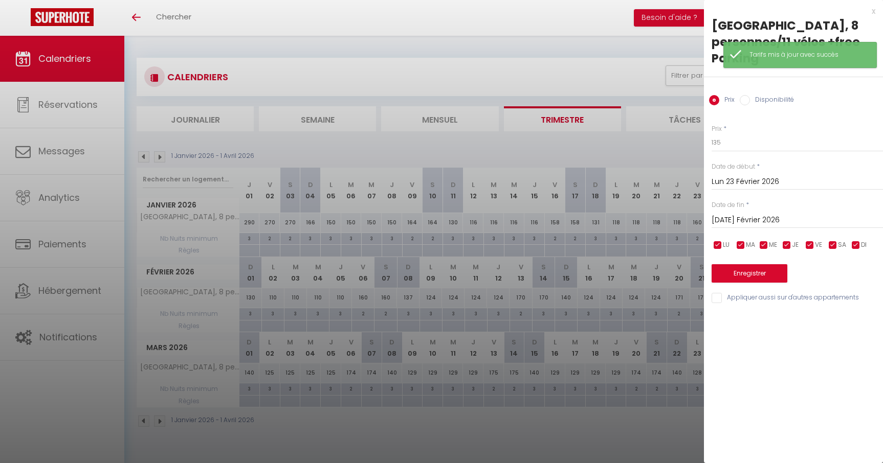
click at [737, 217] on input "Mar 24 Février 2026" at bounding box center [796, 220] width 171 height 13
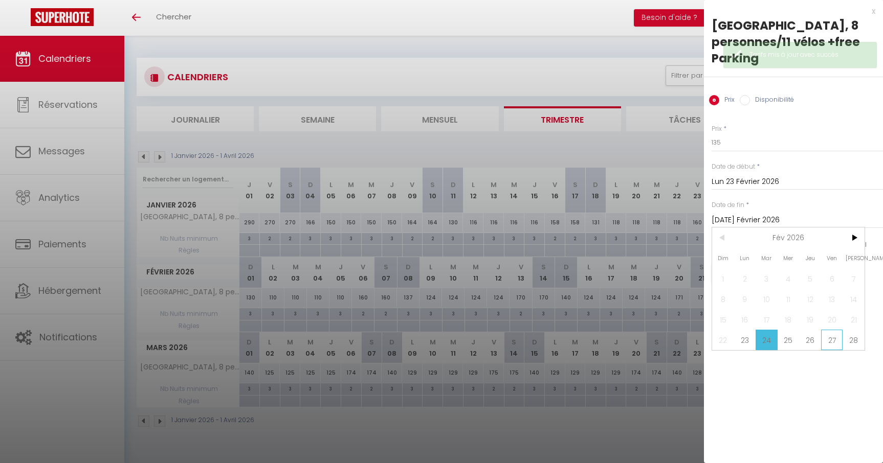
click at [838, 340] on span "27" at bounding box center [832, 340] width 22 height 20
type input "Ven 27 Février 2026"
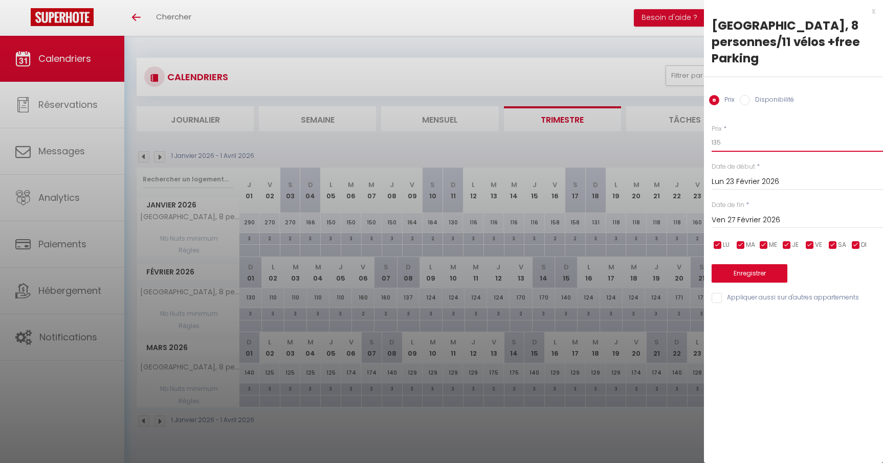
click at [737, 148] on input "135" at bounding box center [796, 142] width 171 height 18
type input "124"
click at [750, 276] on button "Enregistrer" at bounding box center [749, 273] width 76 height 18
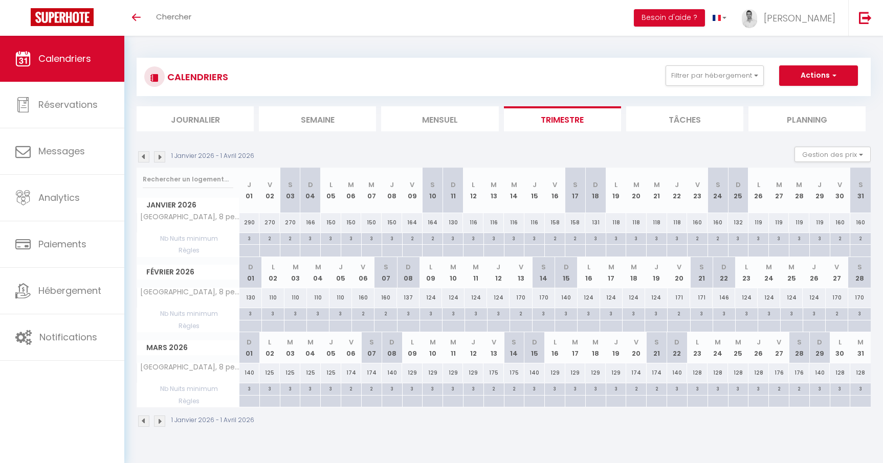
click at [158, 425] on img at bounding box center [159, 421] width 11 height 11
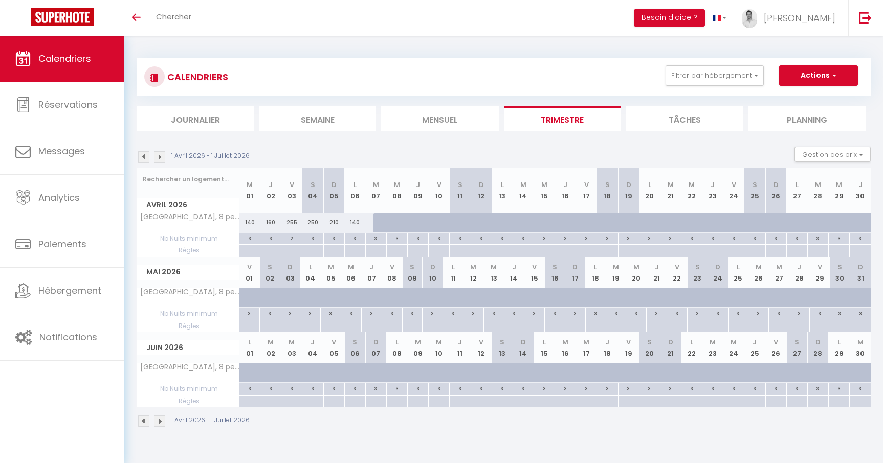
click at [285, 220] on div "255" at bounding box center [291, 222] width 21 height 19
type input "255"
type input "Ven 03 Avril 2026"
type input "Sam 04 Avril 2026"
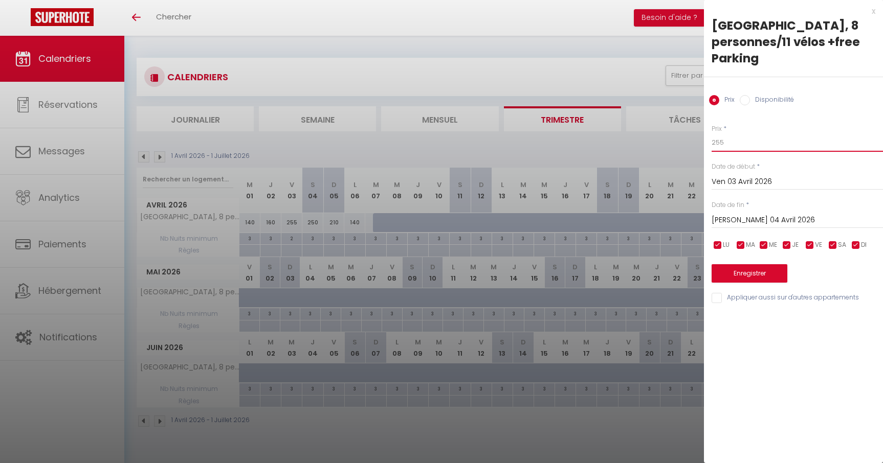
click at [751, 144] on input "255" at bounding box center [796, 142] width 171 height 18
type input "250"
click at [749, 272] on button "Enregistrer" at bounding box center [749, 273] width 76 height 18
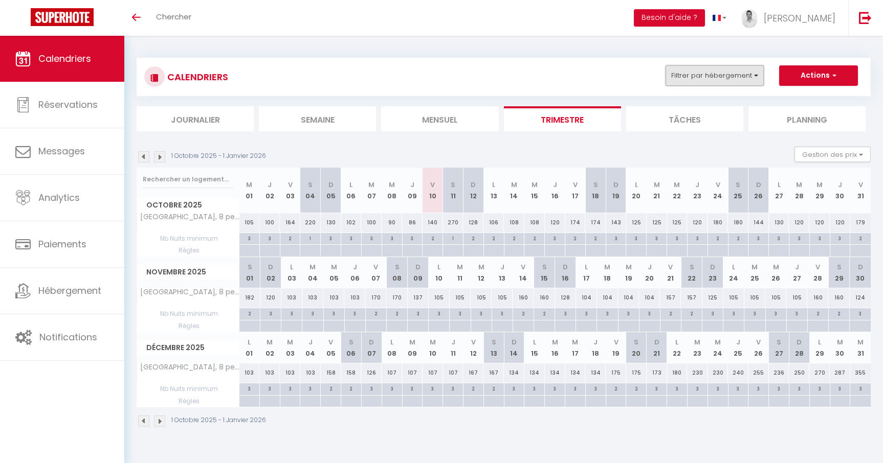
click at [715, 80] on button "Filtrer par hébergement" at bounding box center [714, 75] width 98 height 20
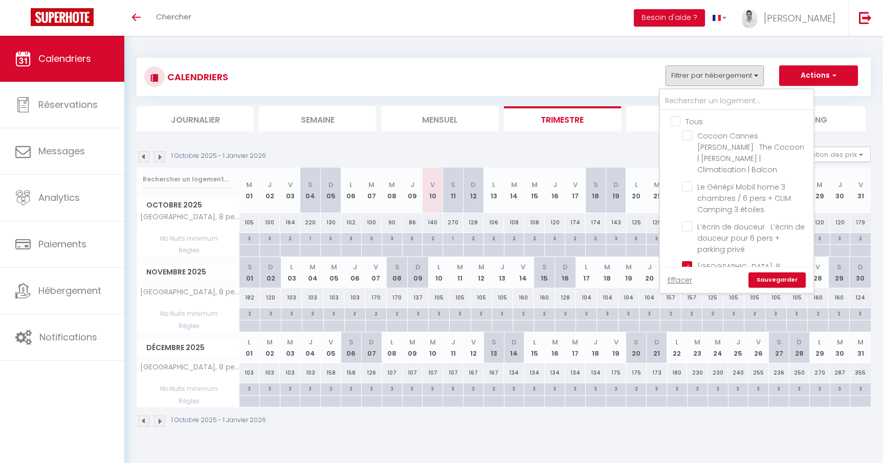
click at [671, 122] on input "Tous" at bounding box center [746, 121] width 153 height 10
checkbox input "true"
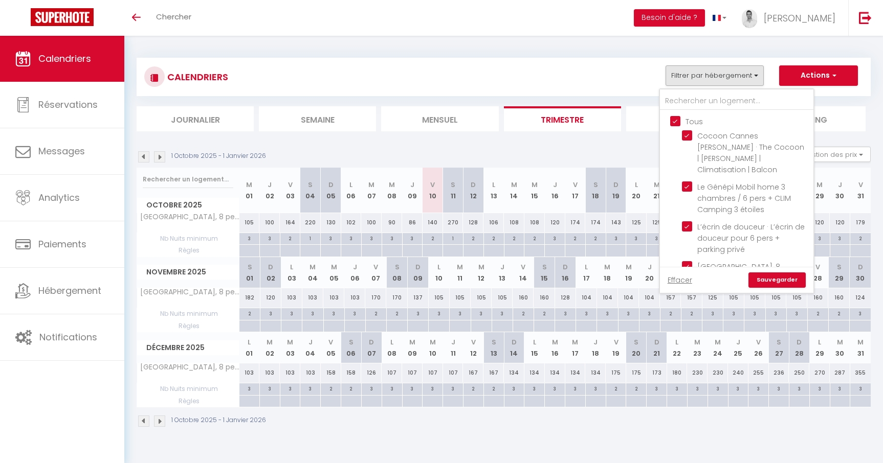
checkbox input "true"
click at [779, 280] on link "Sauvegarder" at bounding box center [776, 280] width 57 height 15
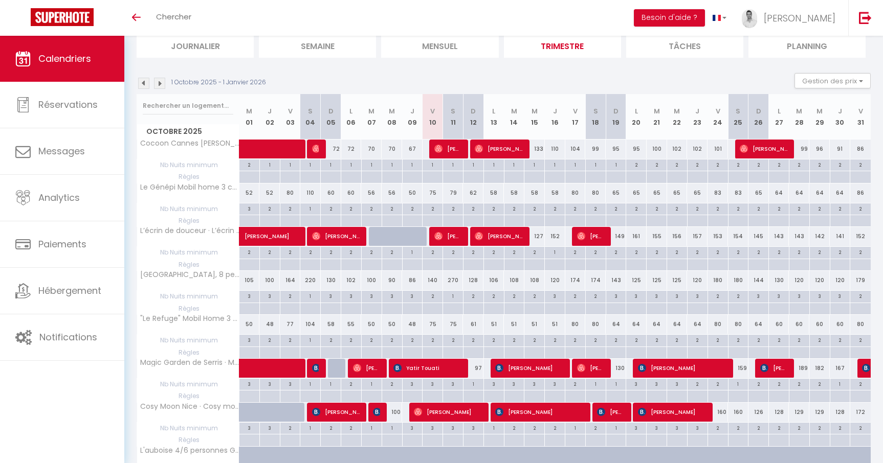
scroll to position [71, 0]
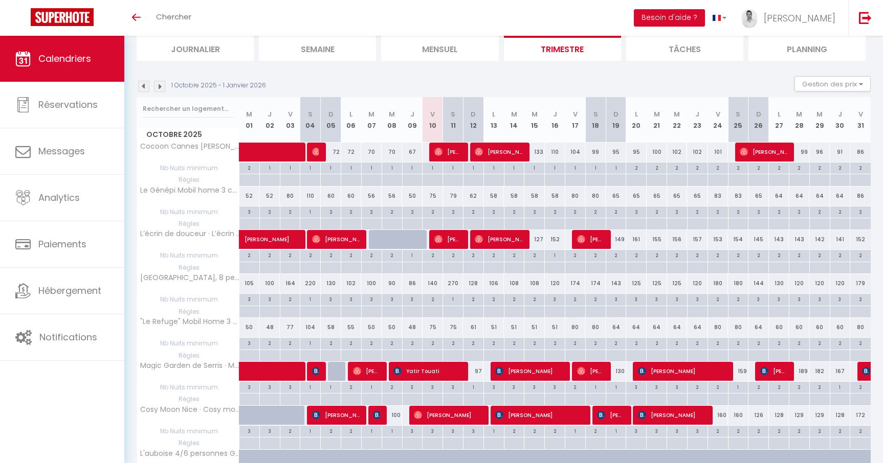
click at [434, 196] on div "75" at bounding box center [432, 196] width 20 height 19
type input "75"
type input "Ven 10 Octobre 2025"
type input "Sam 11 Octobre 2025"
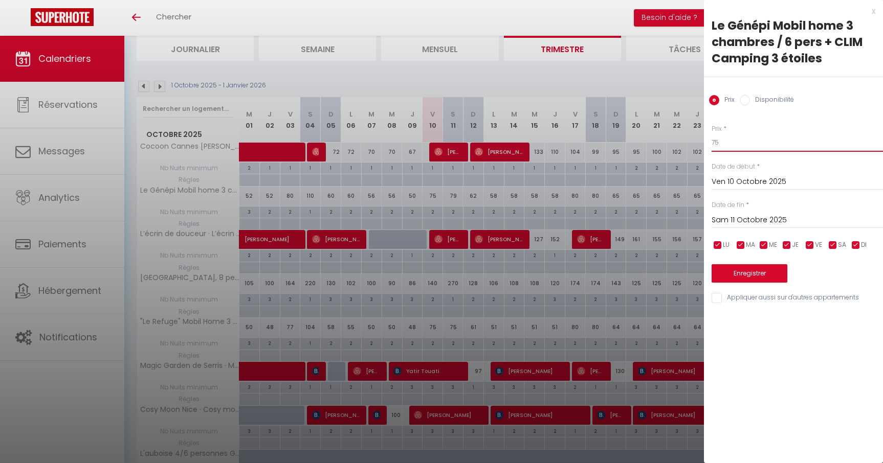
click at [742, 139] on input "75" at bounding box center [796, 142] width 171 height 18
type input "70"
click at [739, 277] on button "Enregistrer" at bounding box center [749, 273] width 76 height 18
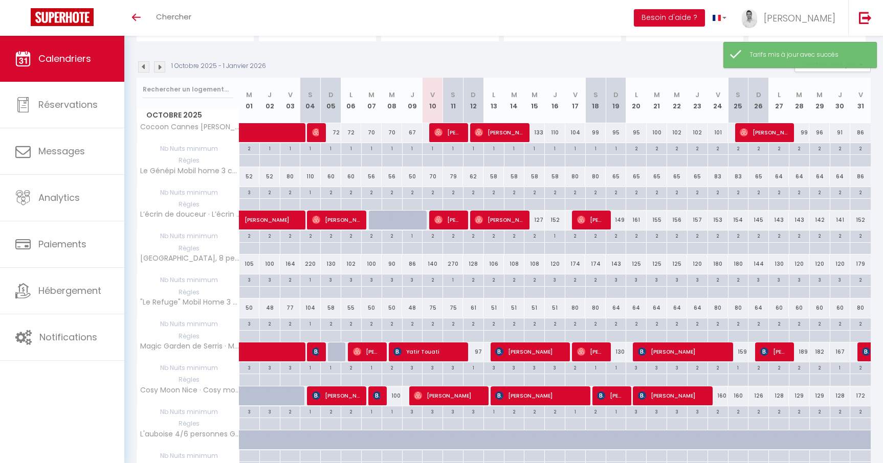
scroll to position [97, 0]
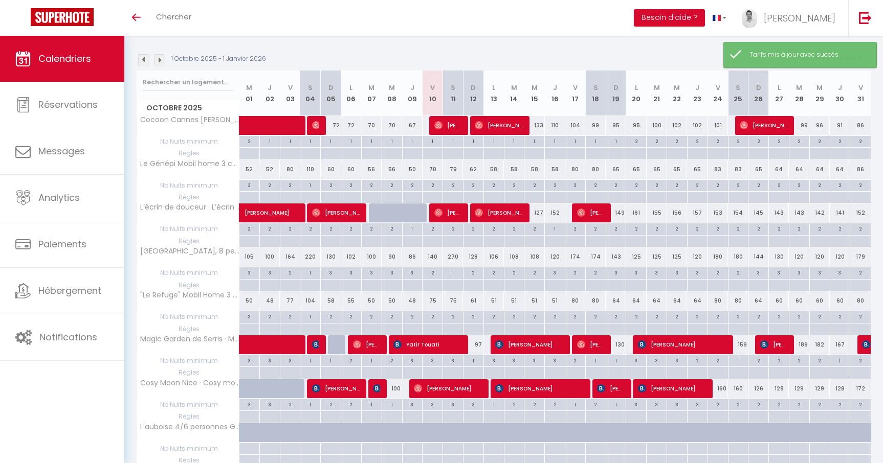
click at [433, 301] on div "75" at bounding box center [432, 301] width 20 height 19
type input "75"
type input "Ven 10 Octobre 2025"
type input "Sam 11 Octobre 2025"
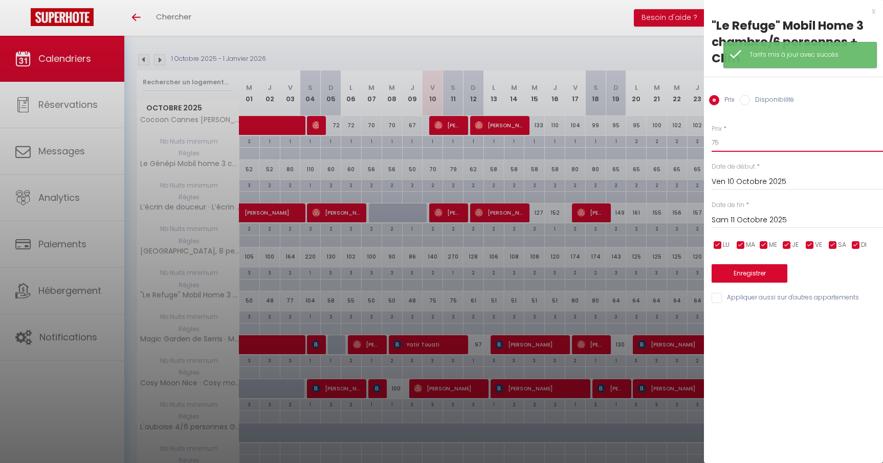
click at [742, 144] on input "75" at bounding box center [796, 142] width 171 height 18
type input "70"
click at [750, 273] on button "Enregistrer" at bounding box center [749, 273] width 76 height 18
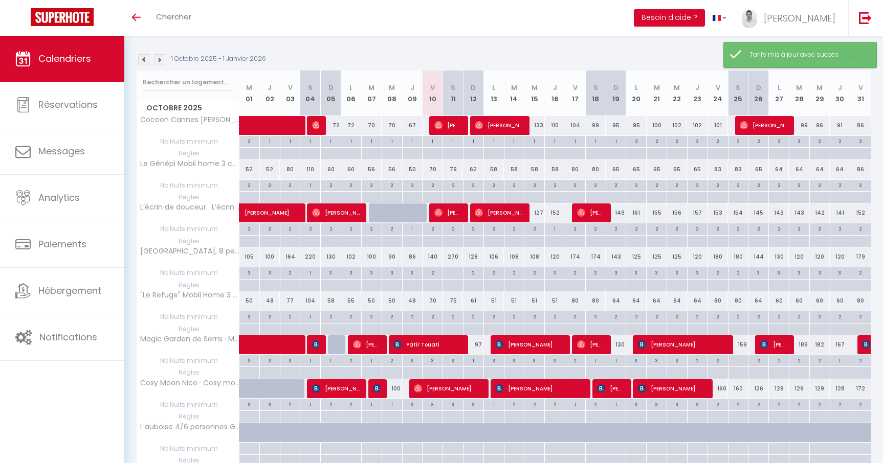
click at [455, 189] on div "2" at bounding box center [453, 185] width 20 height 10
type input "2"
type input "Sam 11 Octobre 2025"
type input "Dim 12 Octobre 2025"
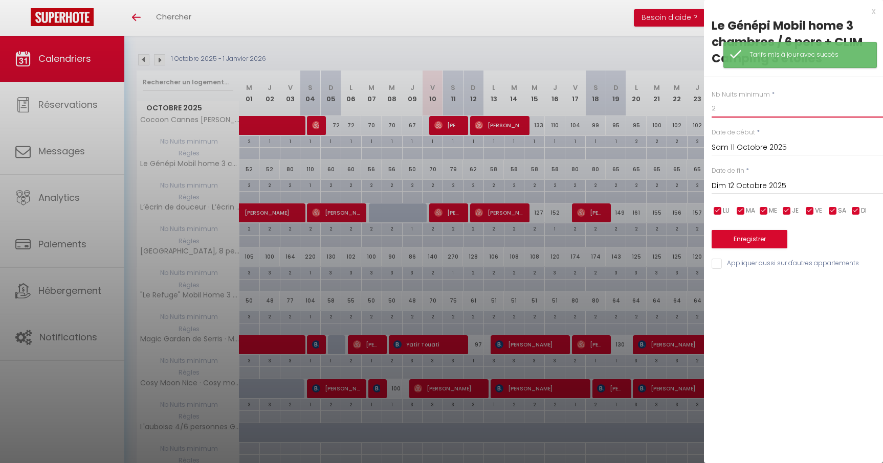
click at [756, 104] on input "2" at bounding box center [796, 108] width 171 height 18
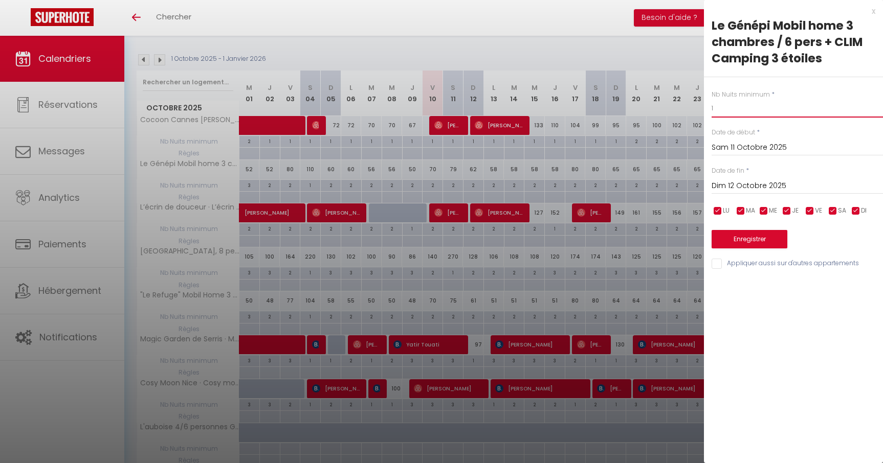
type input "1"
click at [756, 243] on button "Enregistrer" at bounding box center [749, 239] width 76 height 18
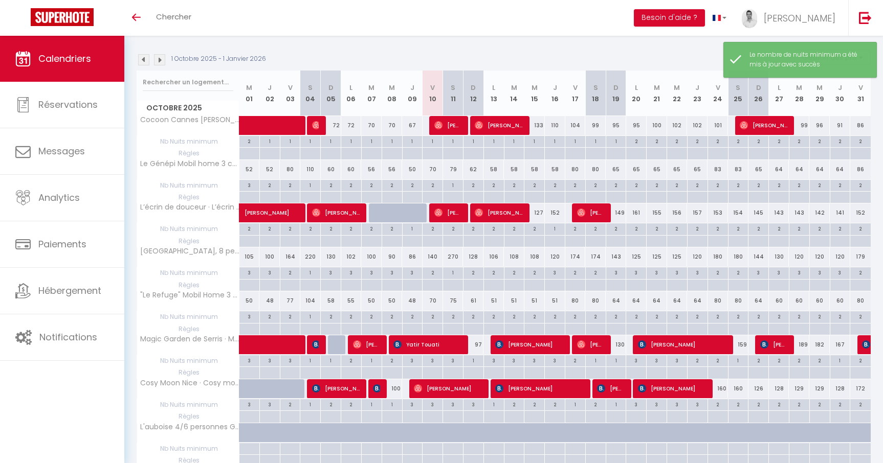
click at [453, 170] on div "79" at bounding box center [453, 169] width 20 height 19
type input "79"
type input "Sam 11 Octobre 2025"
type input "Dim 12 Octobre 2025"
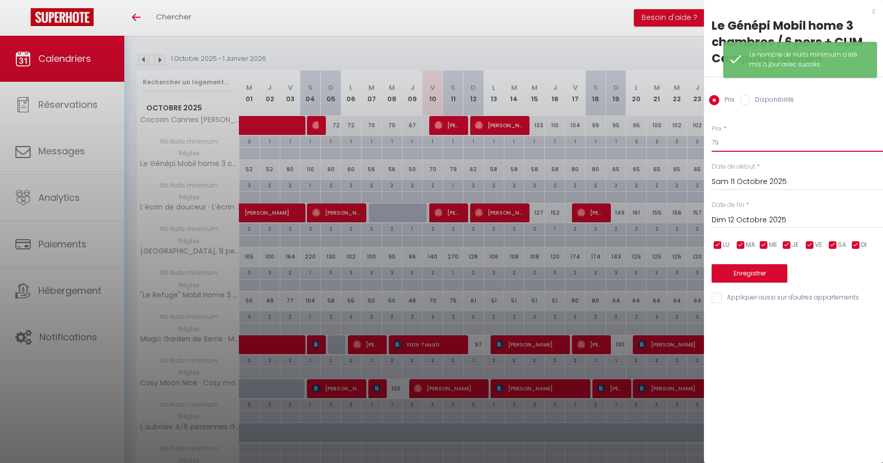
click at [756, 145] on input "79" at bounding box center [796, 142] width 171 height 18
type input "7"
type input "110"
click at [738, 277] on button "Enregistrer" at bounding box center [749, 273] width 76 height 18
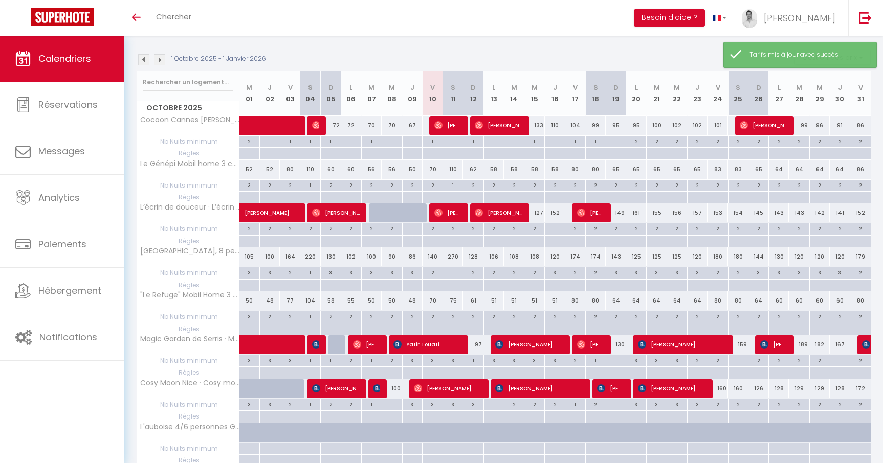
click at [451, 316] on div "2" at bounding box center [453, 316] width 20 height 10
type input "2"
type input "Sam 11 Octobre 2025"
type input "Dim 12 Octobre 2025"
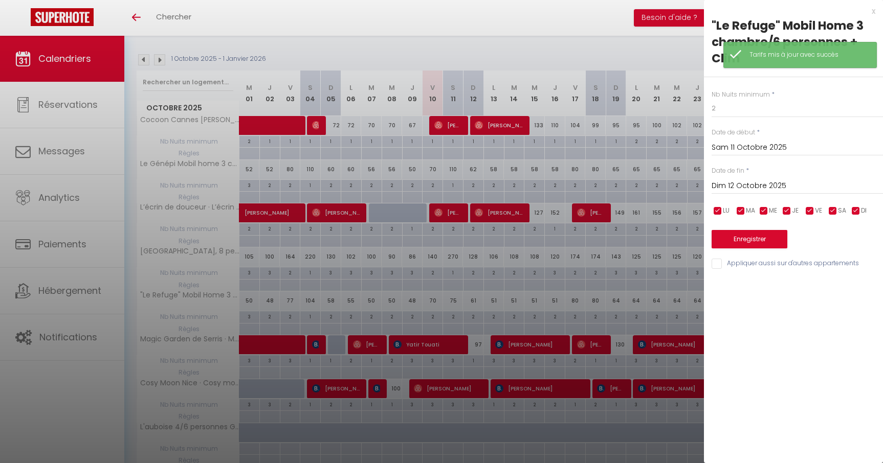
click at [732, 118] on div "Nb Nuits minimum * 2 Date de début * [DATE] < [DATE] > Dim Lun Mar Mer Jeu Ven …" at bounding box center [793, 173] width 179 height 193
click at [736, 108] on input "2" at bounding box center [796, 108] width 171 height 18
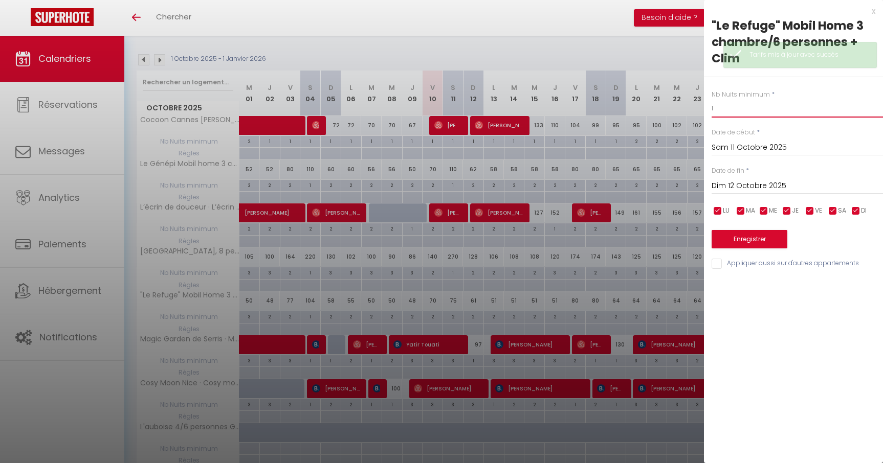
type input "1"
click at [758, 243] on button "Enregistrer" at bounding box center [749, 239] width 76 height 18
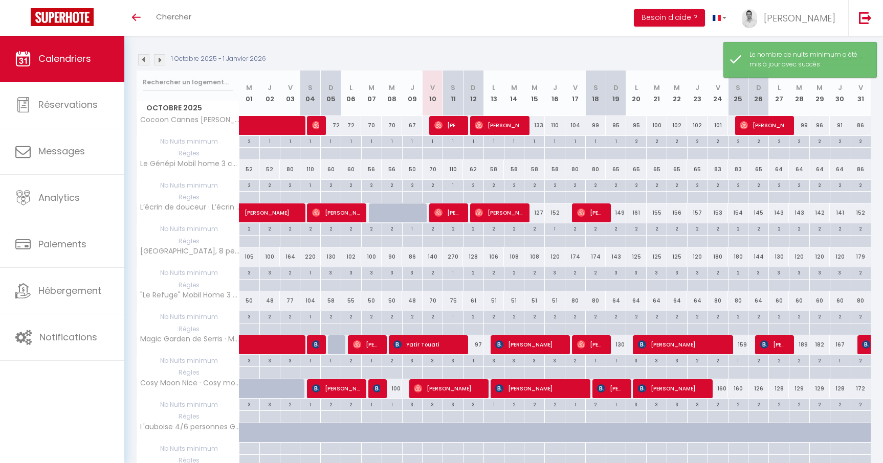
click at [453, 302] on div "75" at bounding box center [453, 301] width 20 height 19
type input "75"
type input "Sam 11 Octobre 2025"
type input "Dim 12 Octobre 2025"
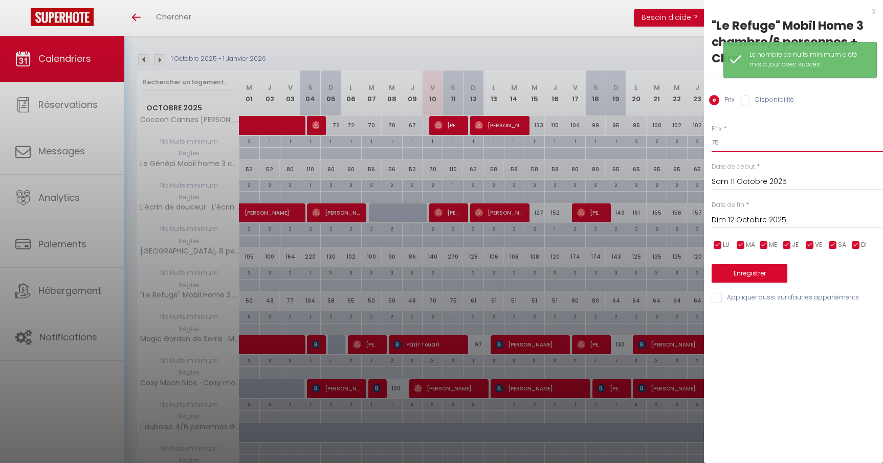
click at [770, 142] on input "75" at bounding box center [796, 142] width 171 height 18
type input "7"
type input "105"
click at [767, 272] on button "Enregistrer" at bounding box center [749, 273] width 76 height 18
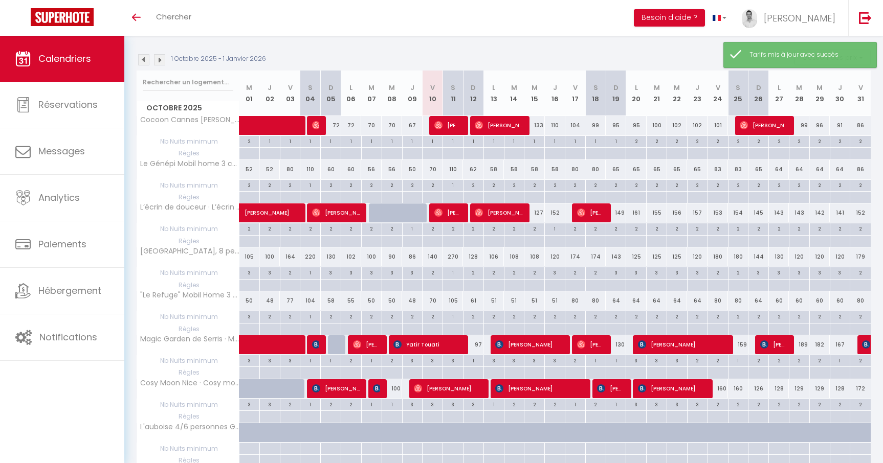
click at [453, 259] on div "270" at bounding box center [453, 257] width 20 height 19
type input "270"
type input "Sam 11 Octobre 2025"
type input "Dim 12 Octobre 2025"
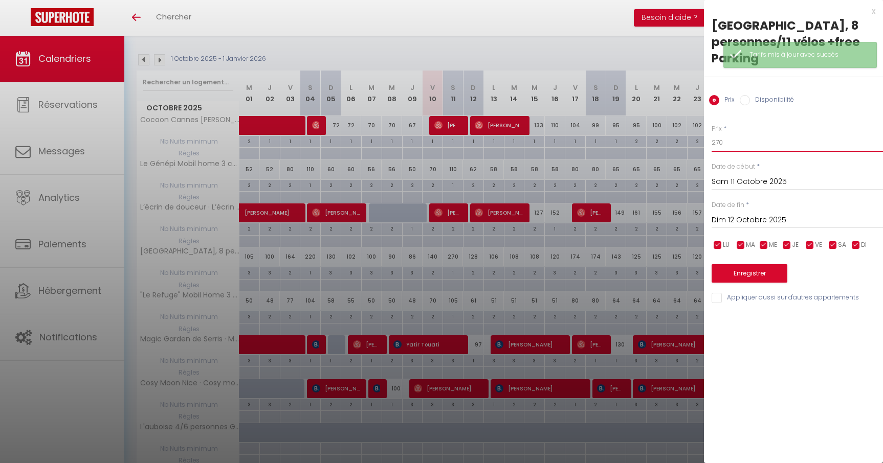
click at [735, 141] on input "270" at bounding box center [796, 142] width 171 height 18
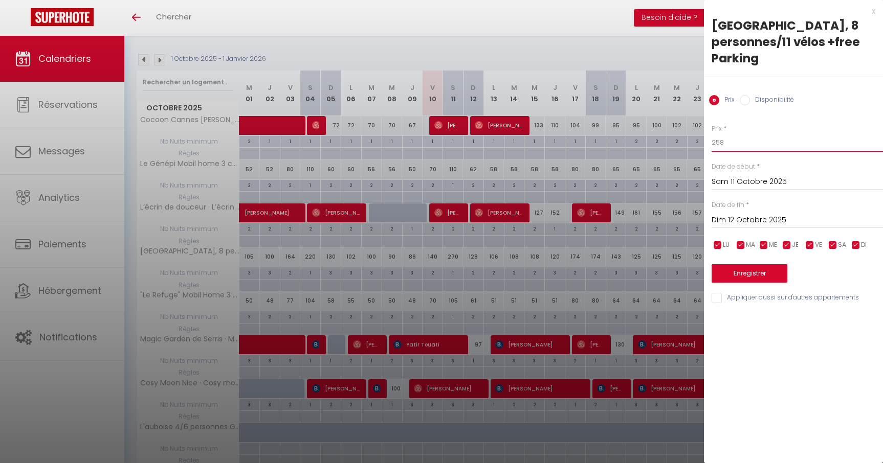
type input "258"
click at [758, 274] on button "Enregistrer" at bounding box center [749, 273] width 76 height 18
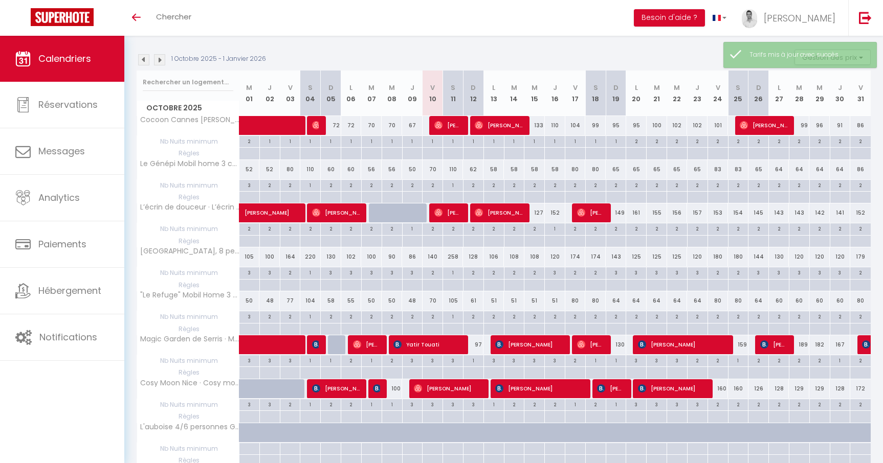
click at [479, 348] on div "97" at bounding box center [473, 344] width 20 height 19
type input "97"
type input "Dim 12 Octobre 2025"
type input "Lun 13 Octobre 2025"
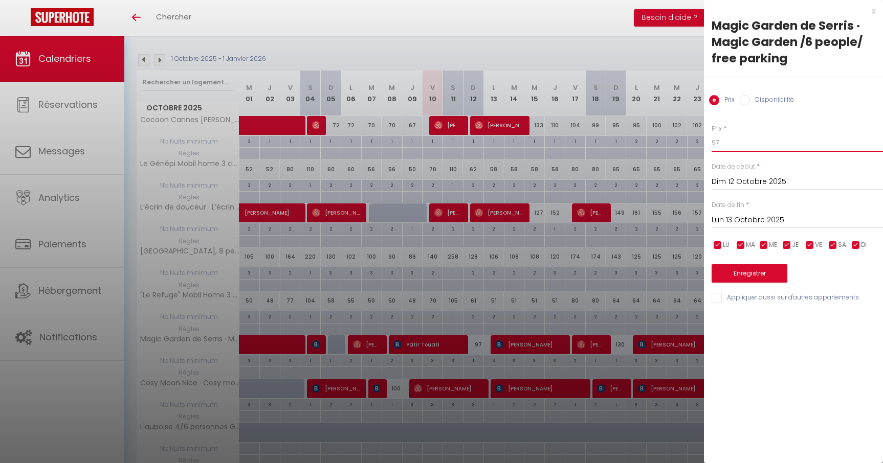
click at [759, 146] on input "97" at bounding box center [796, 142] width 171 height 18
type input "95"
click at [747, 271] on button "Enregistrer" at bounding box center [749, 273] width 76 height 18
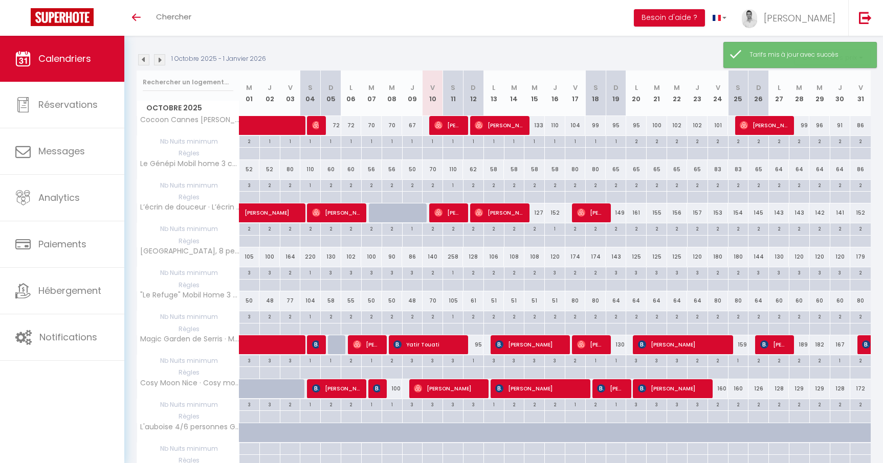
click at [621, 345] on div "130" at bounding box center [616, 344] width 20 height 19
type input "130"
type input "Dim 19 Octobre 2025"
type input "Lun 20 Octobre 2025"
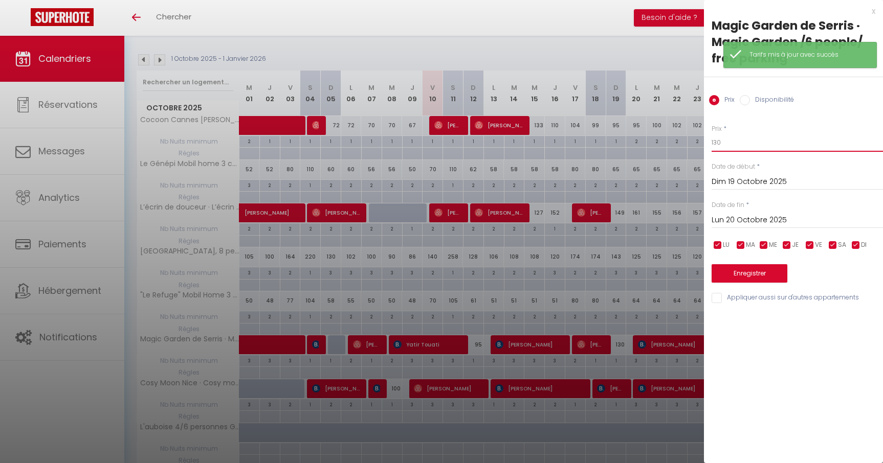
click at [757, 143] on input "130" at bounding box center [796, 142] width 171 height 18
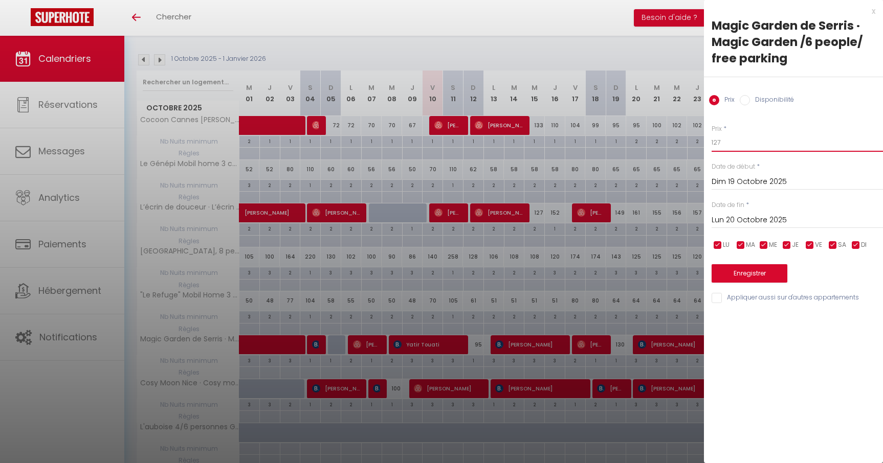
type input "127"
click at [764, 274] on button "Enregistrer" at bounding box center [749, 273] width 76 height 18
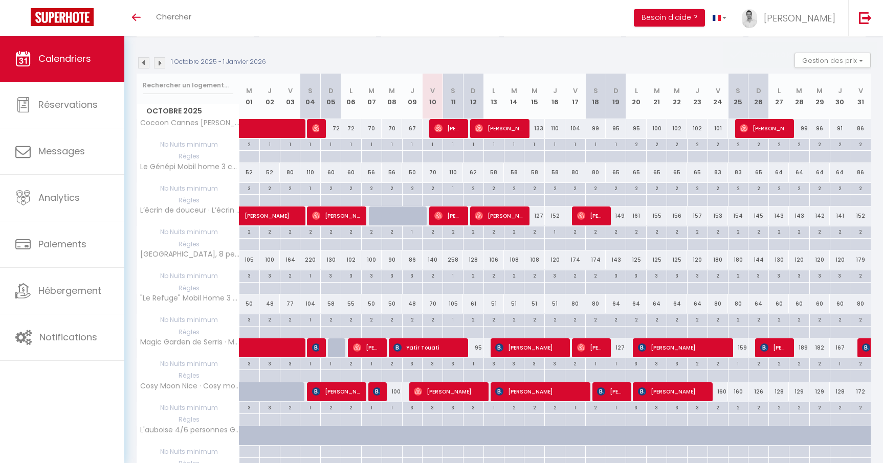
scroll to position [102, 0]
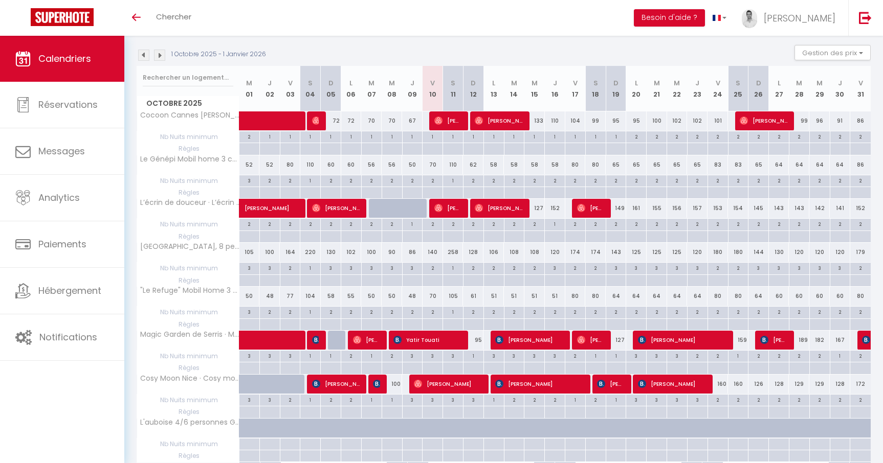
click at [721, 384] on div "160" at bounding box center [717, 384] width 20 height 19
type input "160"
type input "Ven 24 Octobre 2025"
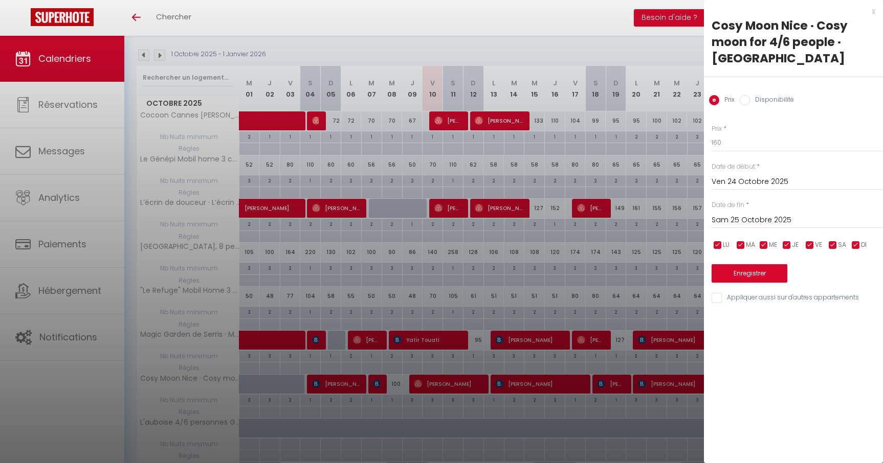
click at [751, 216] on input "Sam 25 Octobre 2025" at bounding box center [796, 220] width 171 height 13
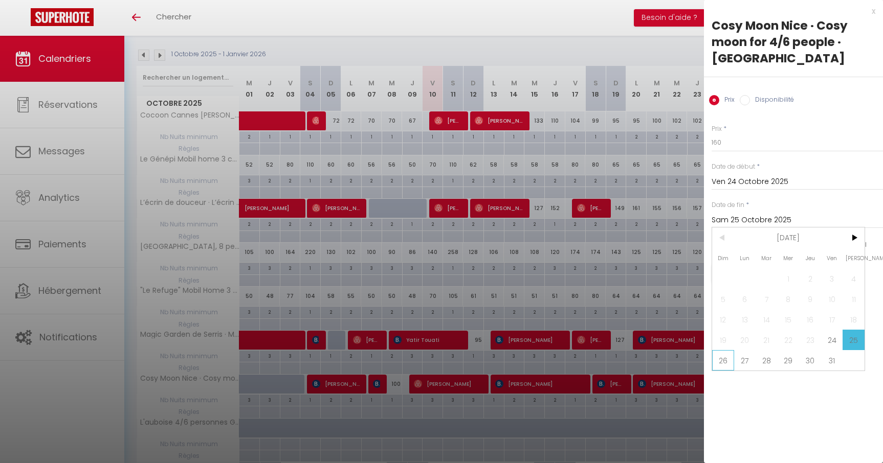
click at [725, 358] on span "26" at bounding box center [723, 360] width 22 height 20
type input "Dim 26 Octobre 2025"
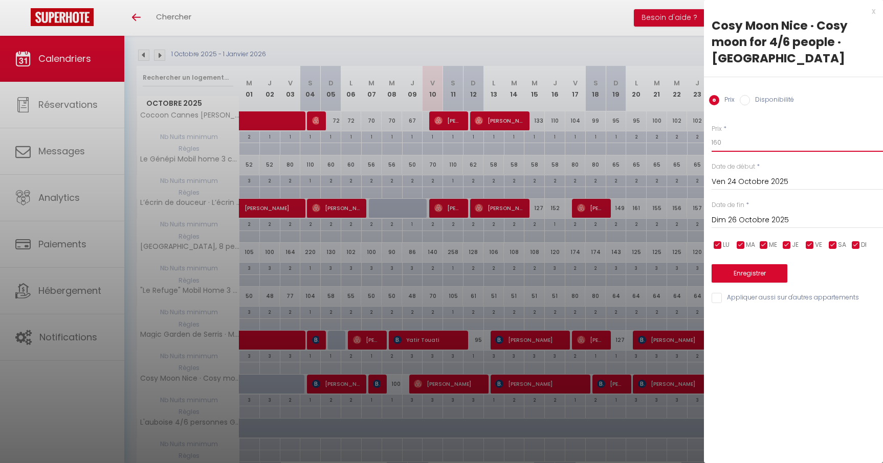
click at [741, 140] on input "160" at bounding box center [796, 142] width 171 height 18
type input "155"
click at [757, 279] on button "Enregistrer" at bounding box center [749, 273] width 76 height 18
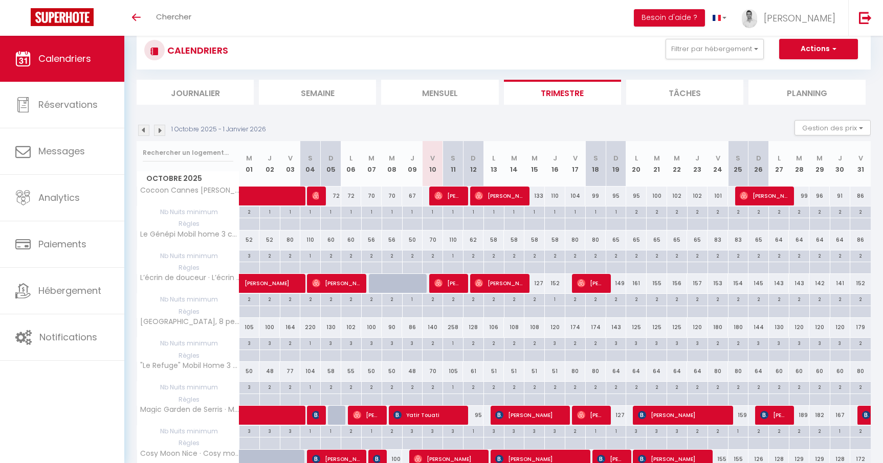
scroll to position [0, 0]
